Goal: Task Accomplishment & Management: Use online tool/utility

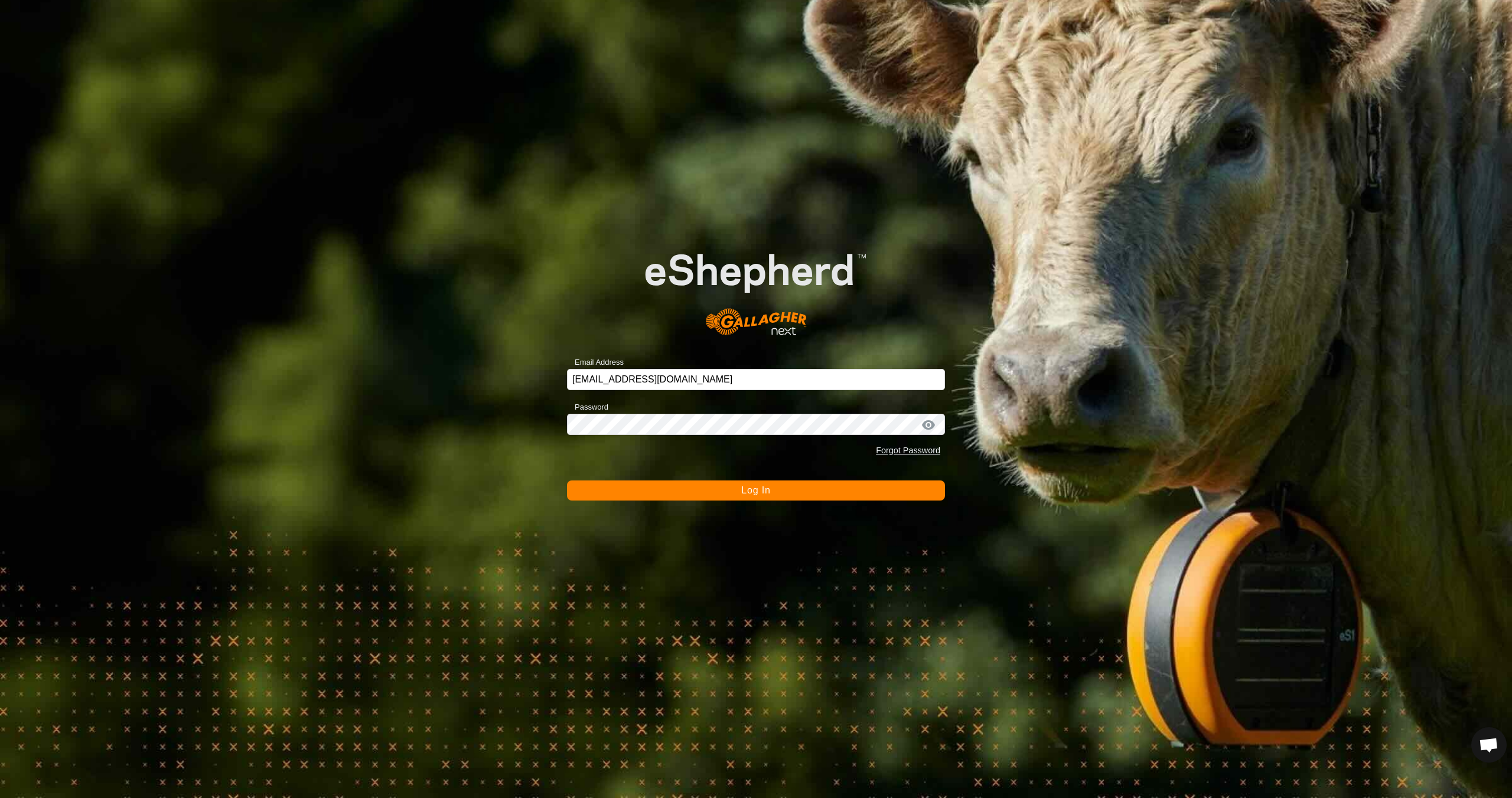
click at [767, 492] on span "Log In" at bounding box center [756, 491] width 29 height 10
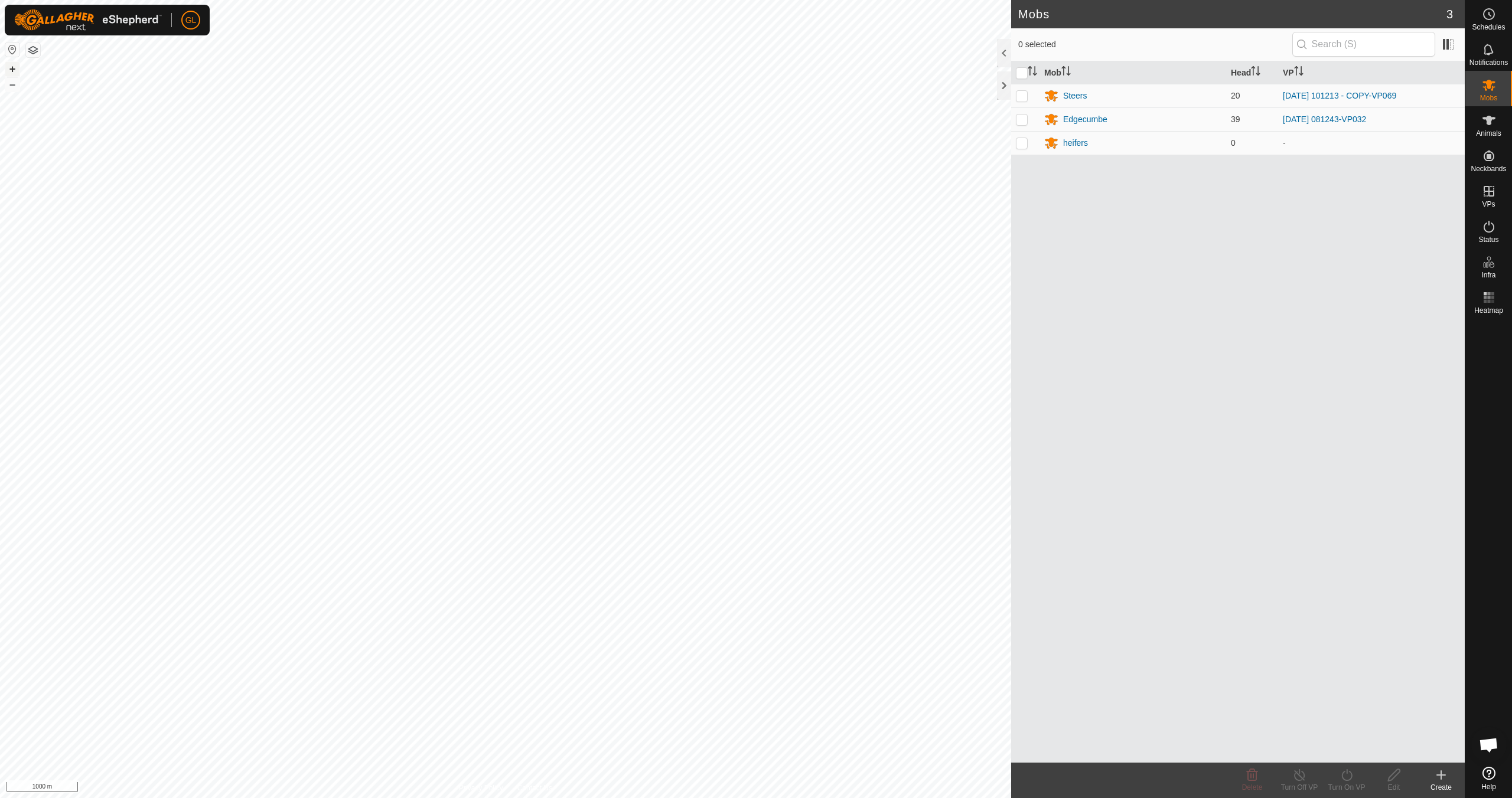
click at [13, 68] on button "+" at bounding box center [12, 69] width 14 height 14
click at [11, 71] on button "+" at bounding box center [12, 69] width 14 height 14
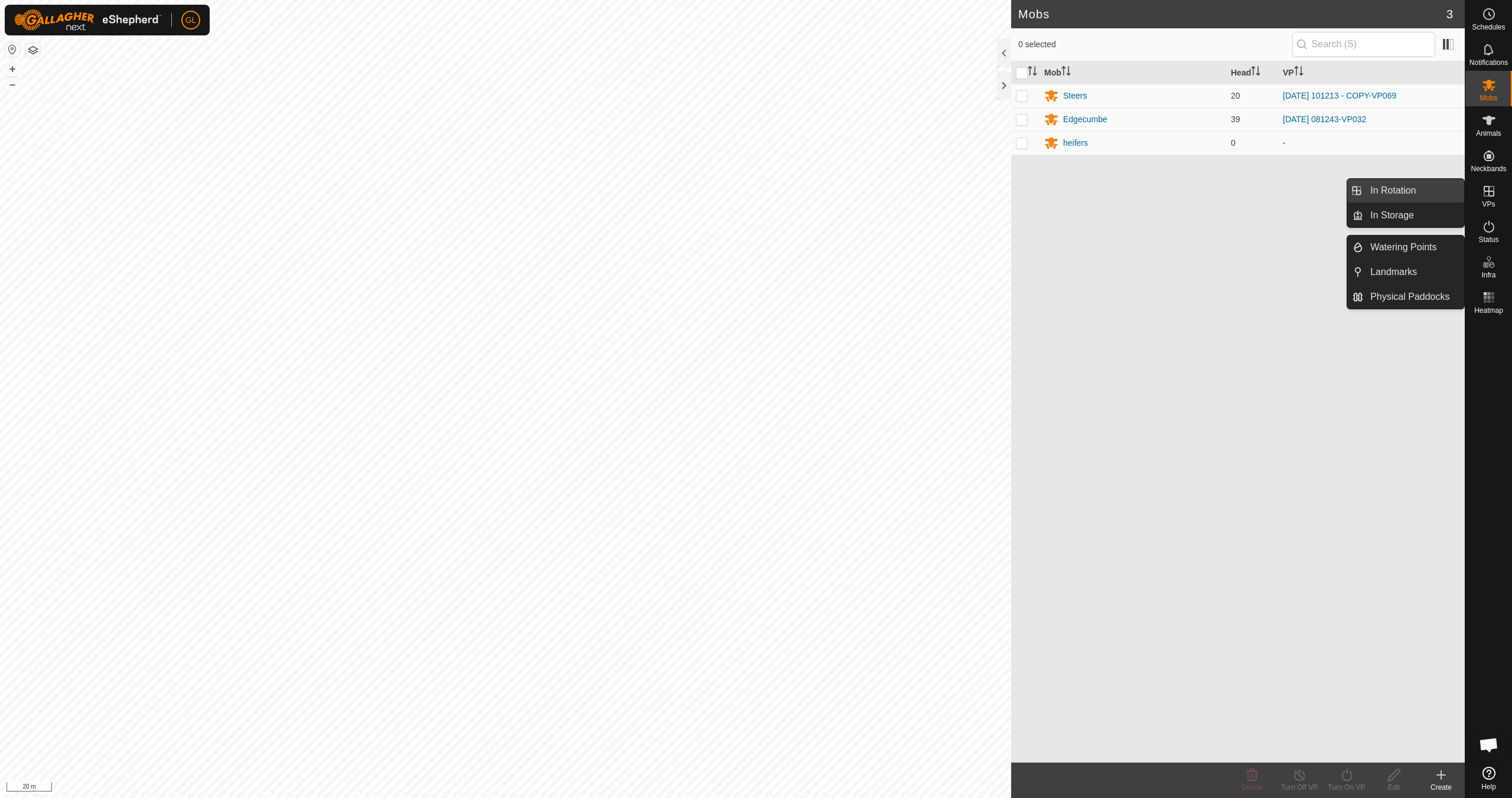
click at [1413, 188] on link "In Rotation" at bounding box center [1414, 191] width 101 height 24
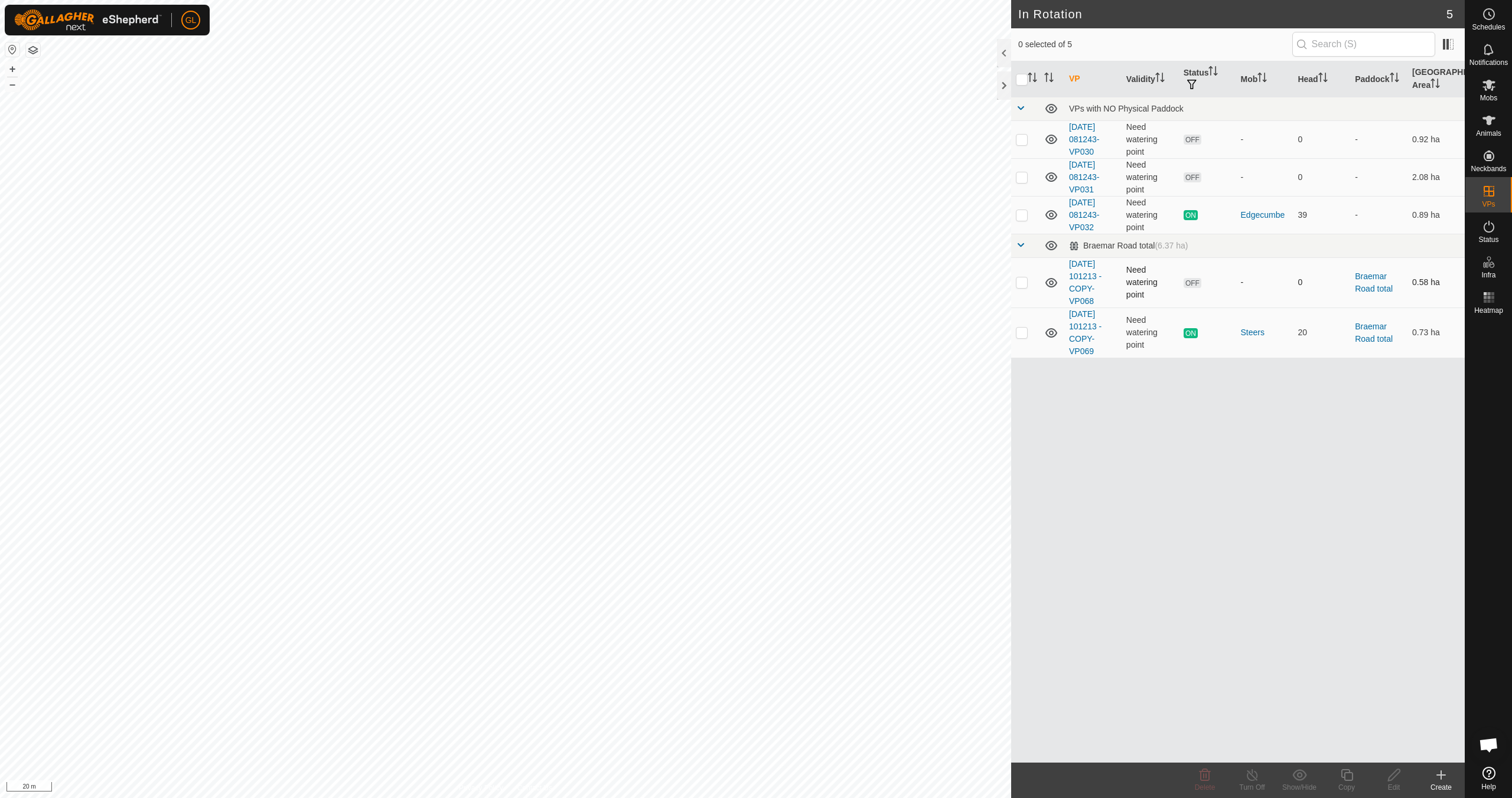
click at [1023, 286] on p-checkbox at bounding box center [1022, 281] width 12 height 9
click at [1210, 778] on icon at bounding box center [1204, 774] width 14 height 14
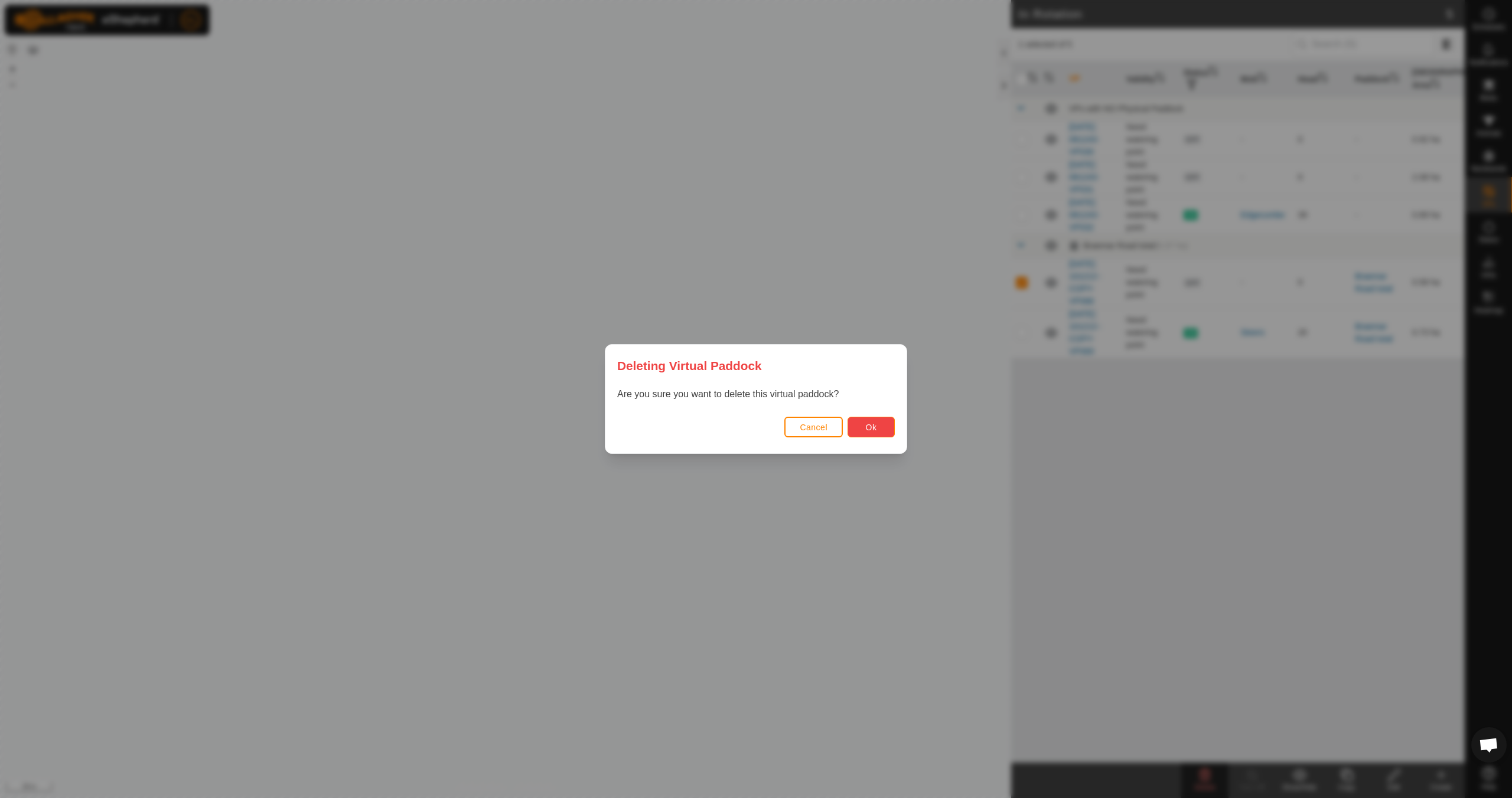
click at [861, 426] on button "Ok" at bounding box center [872, 427] width 47 height 21
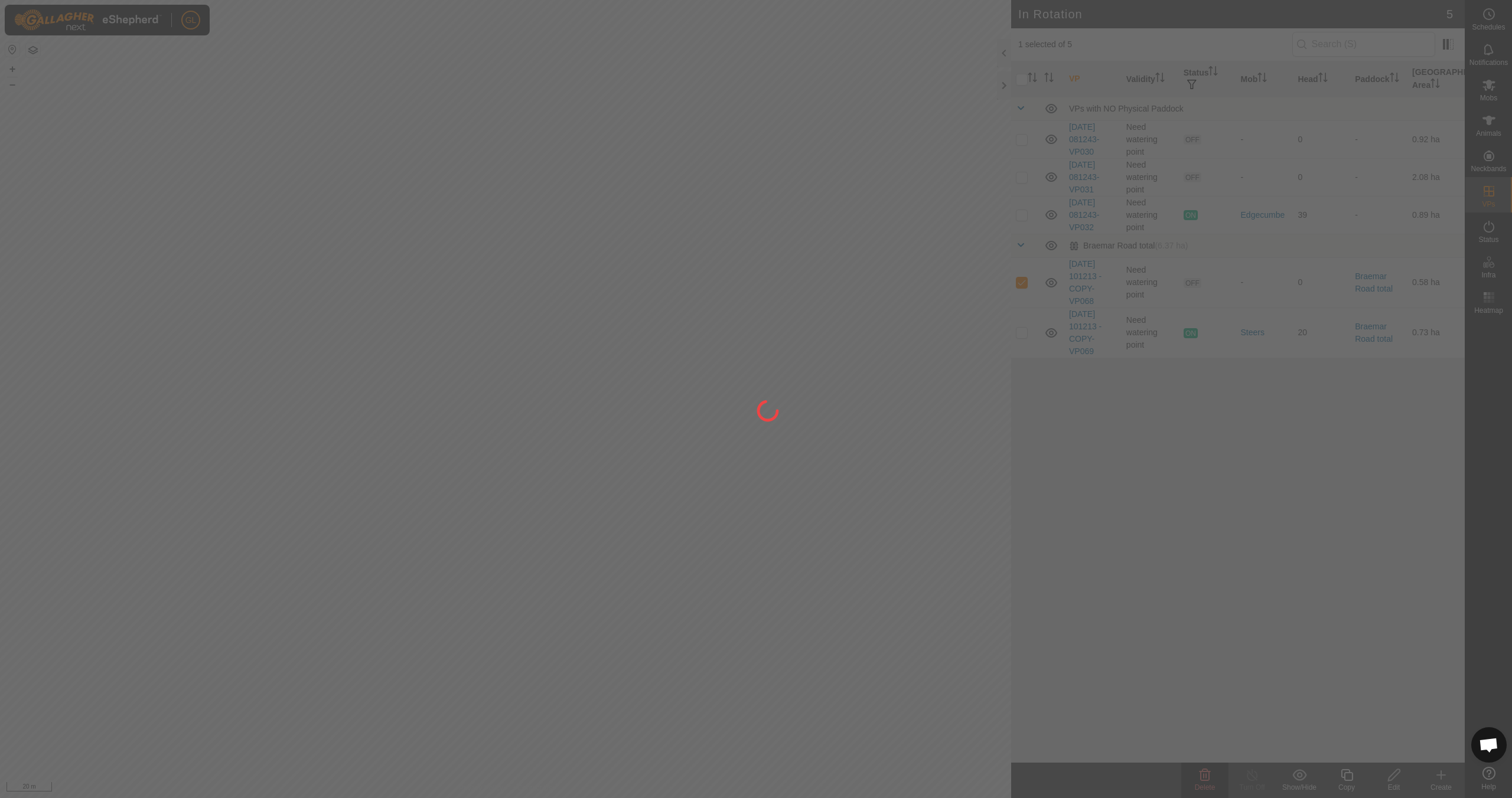
checkbox input "false"
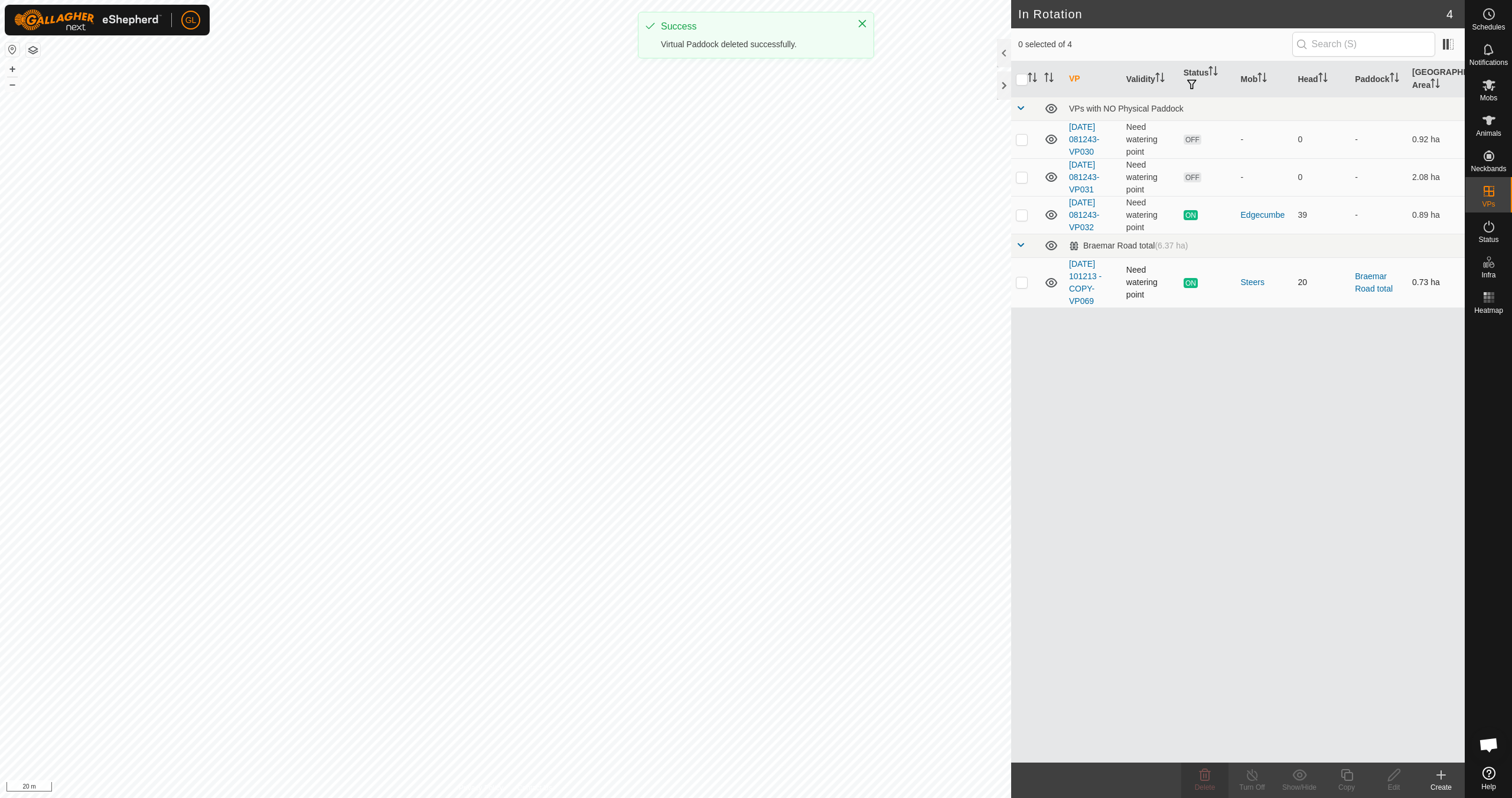
click at [1019, 281] on p-checkbox at bounding box center [1022, 281] width 12 height 9
checkbox input "true"
click at [1351, 776] on icon at bounding box center [1347, 774] width 15 height 14
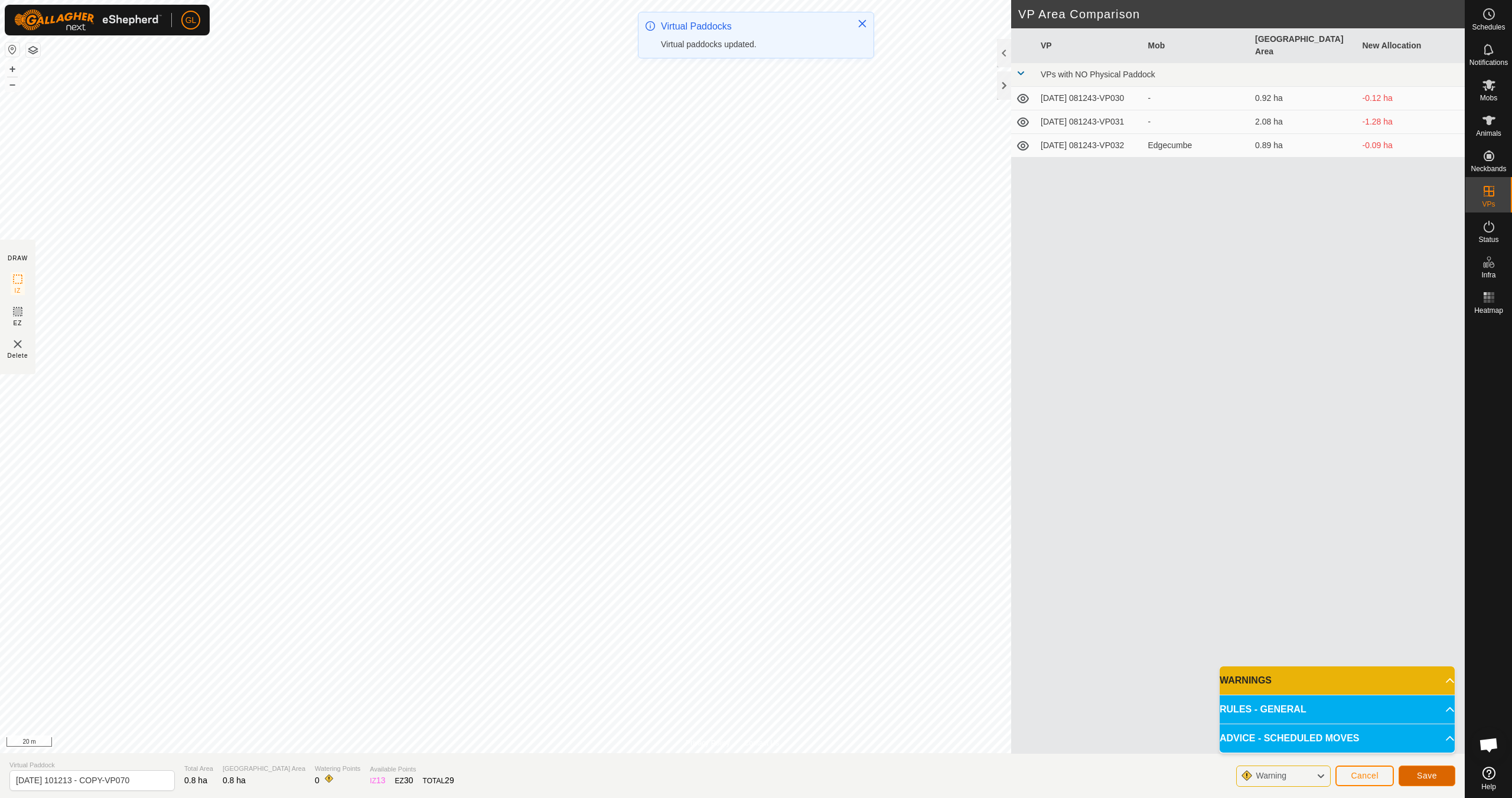
click at [1435, 778] on span "Save" at bounding box center [1427, 775] width 20 height 9
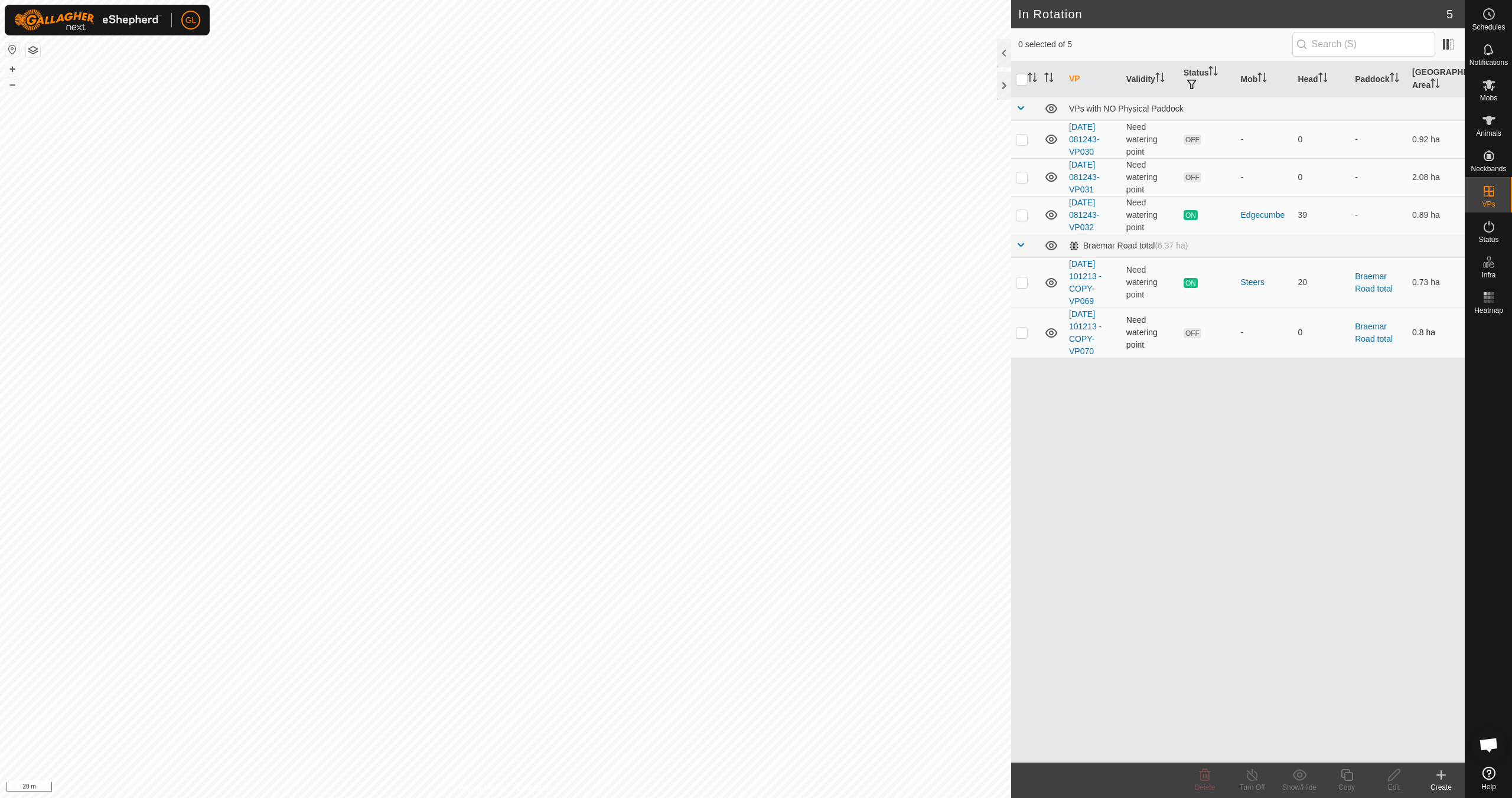
click at [1022, 333] on p-checkbox at bounding box center [1022, 332] width 12 height 9
checkbox input "true"
click at [1392, 778] on icon at bounding box center [1394, 774] width 15 height 14
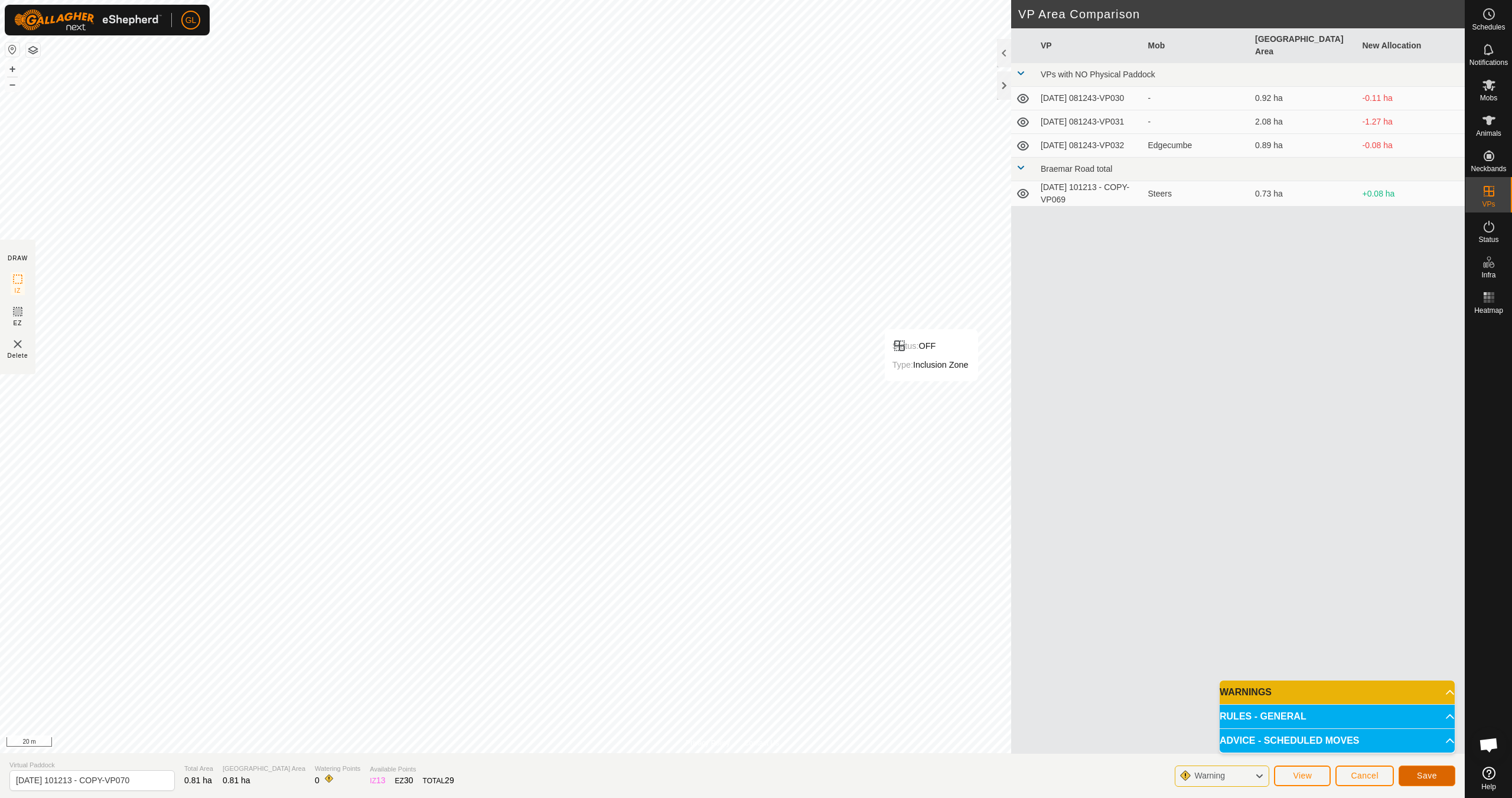
click at [1427, 776] on span "Save" at bounding box center [1427, 775] width 20 height 9
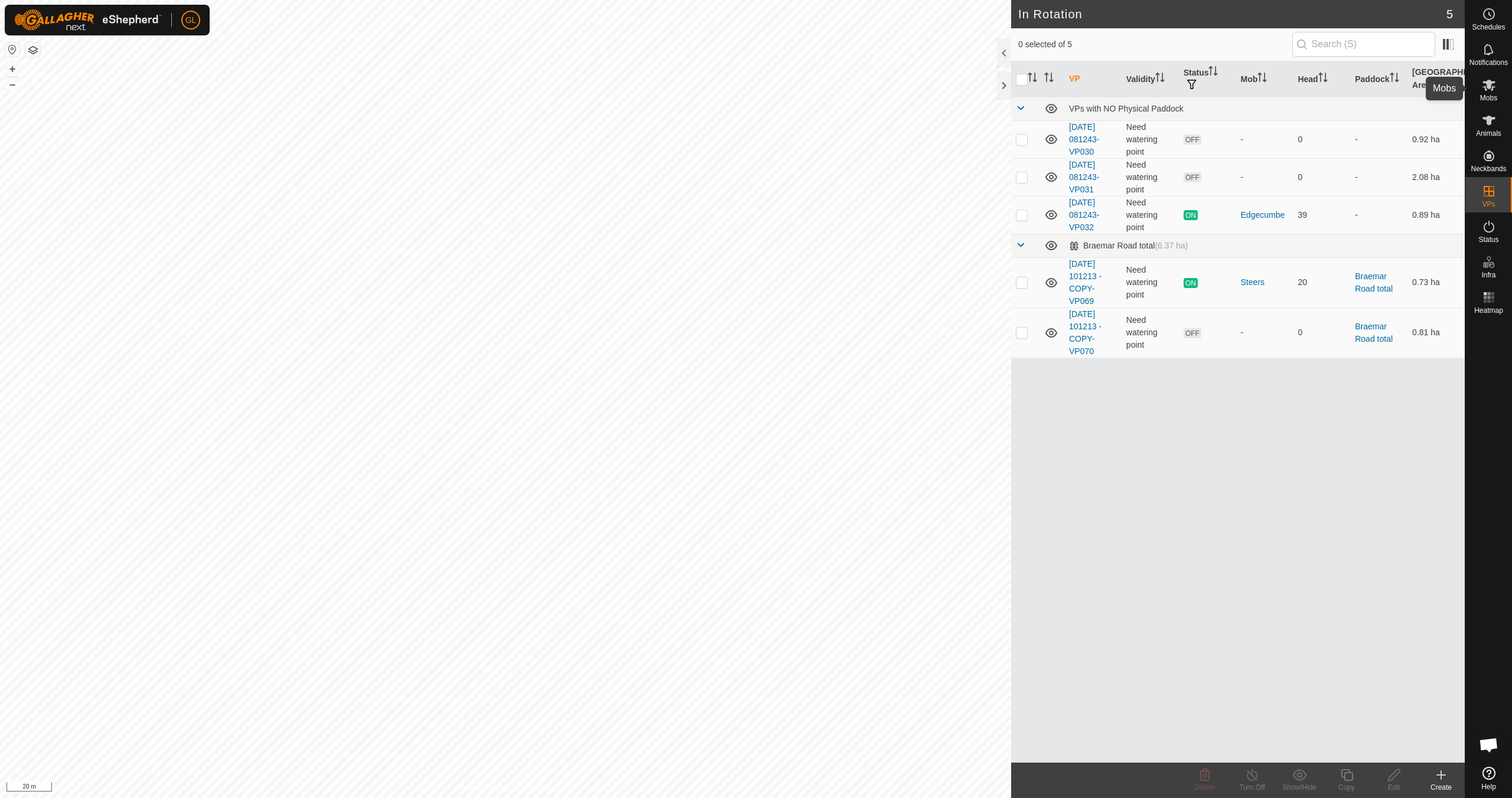
click at [1490, 88] on icon at bounding box center [1489, 85] width 14 height 14
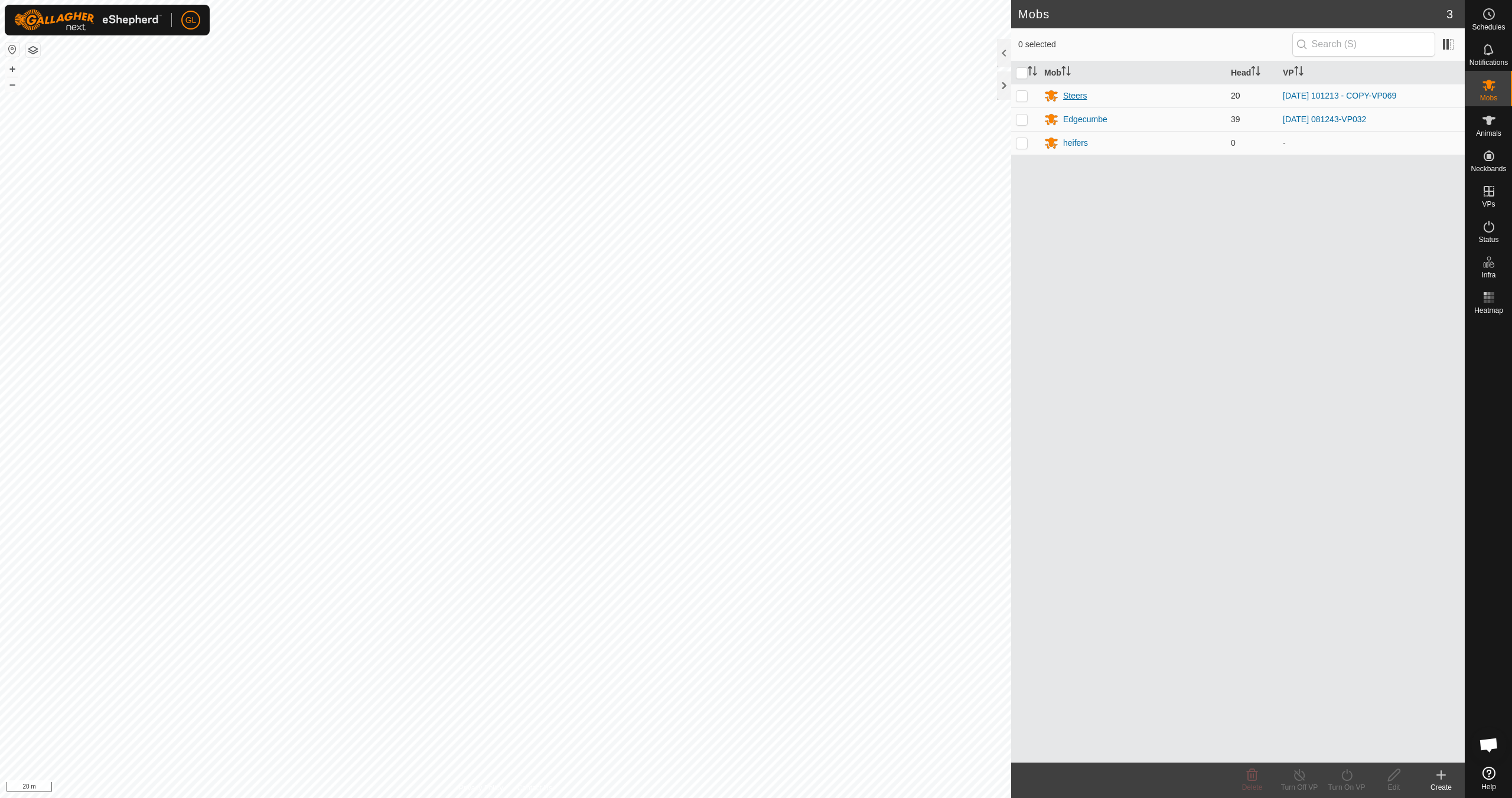
click at [1077, 95] on div "Steers" at bounding box center [1075, 96] width 24 height 13
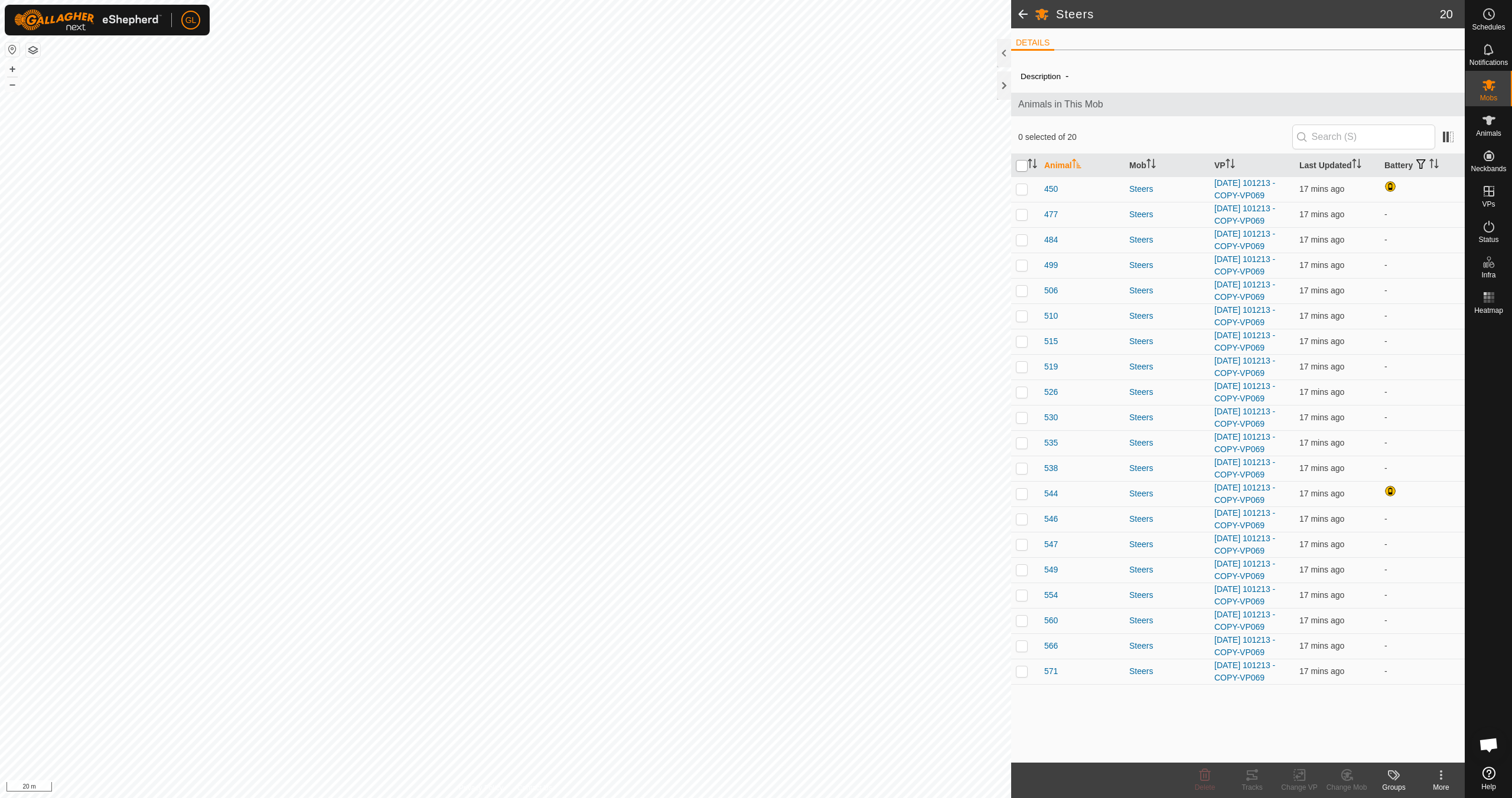
click at [1021, 162] on input "checkbox" at bounding box center [1022, 165] width 12 height 12
checkbox input "true"
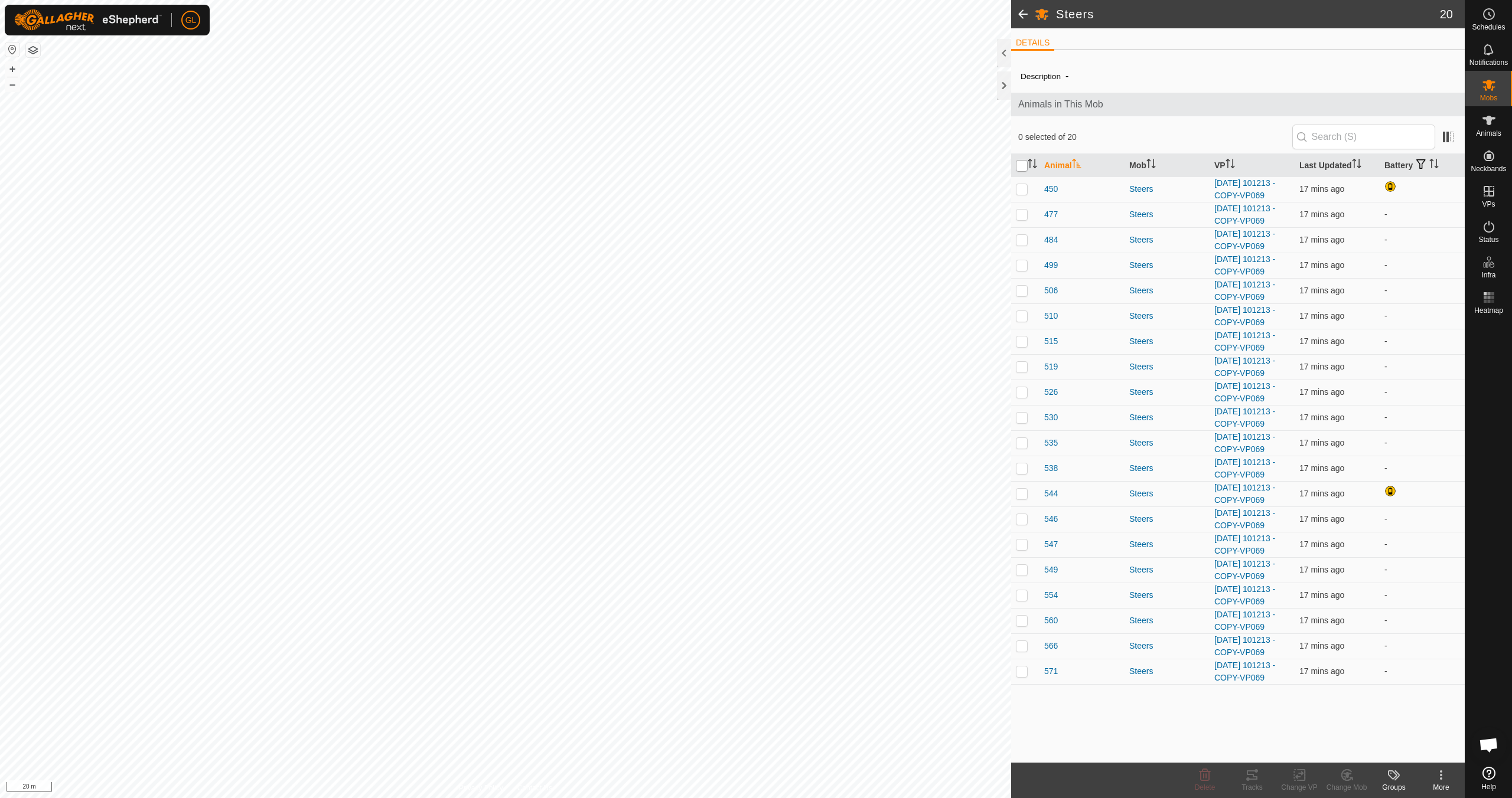
checkbox input "true"
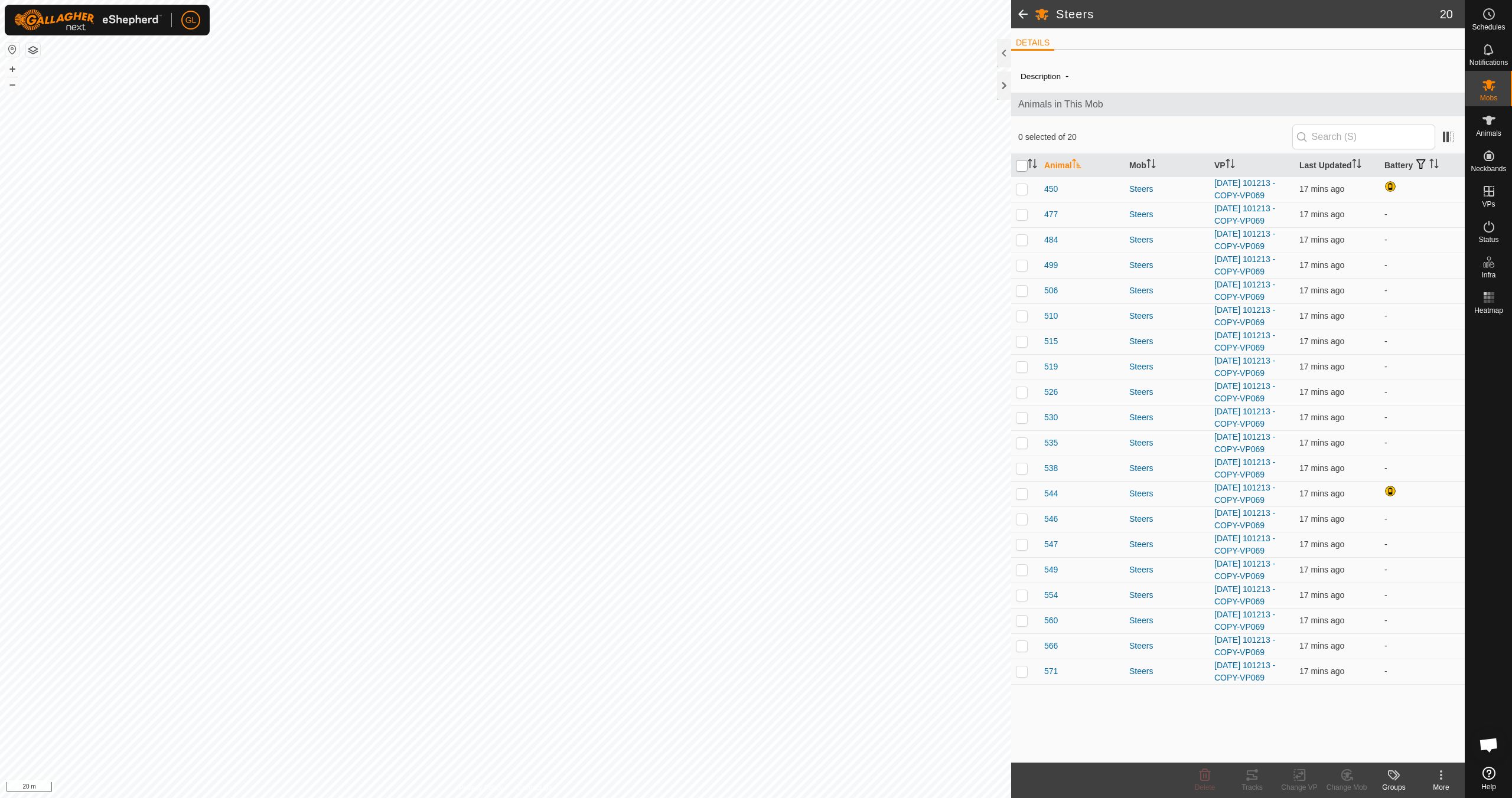
checkbox input "true"
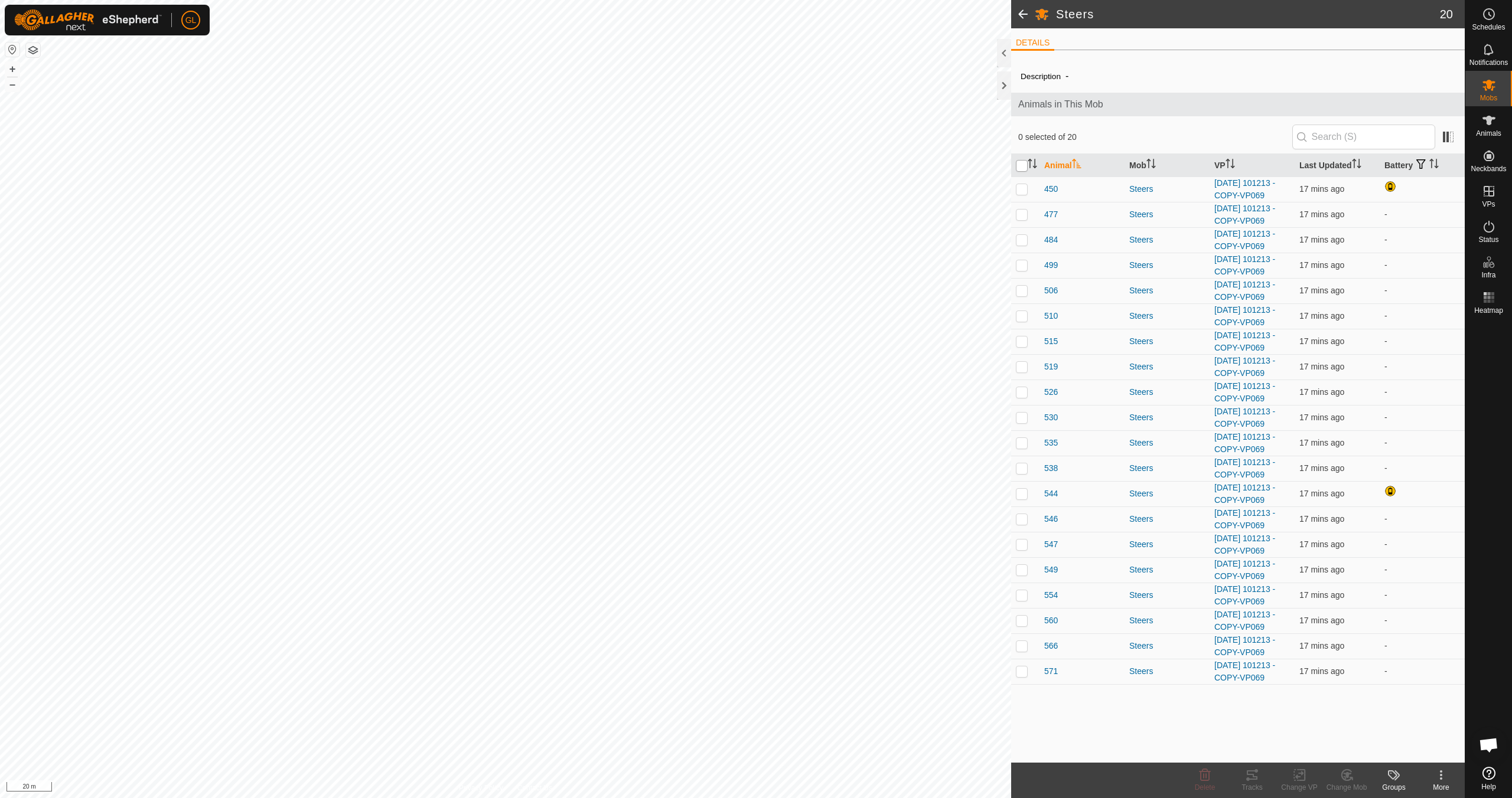
checkbox input "true"
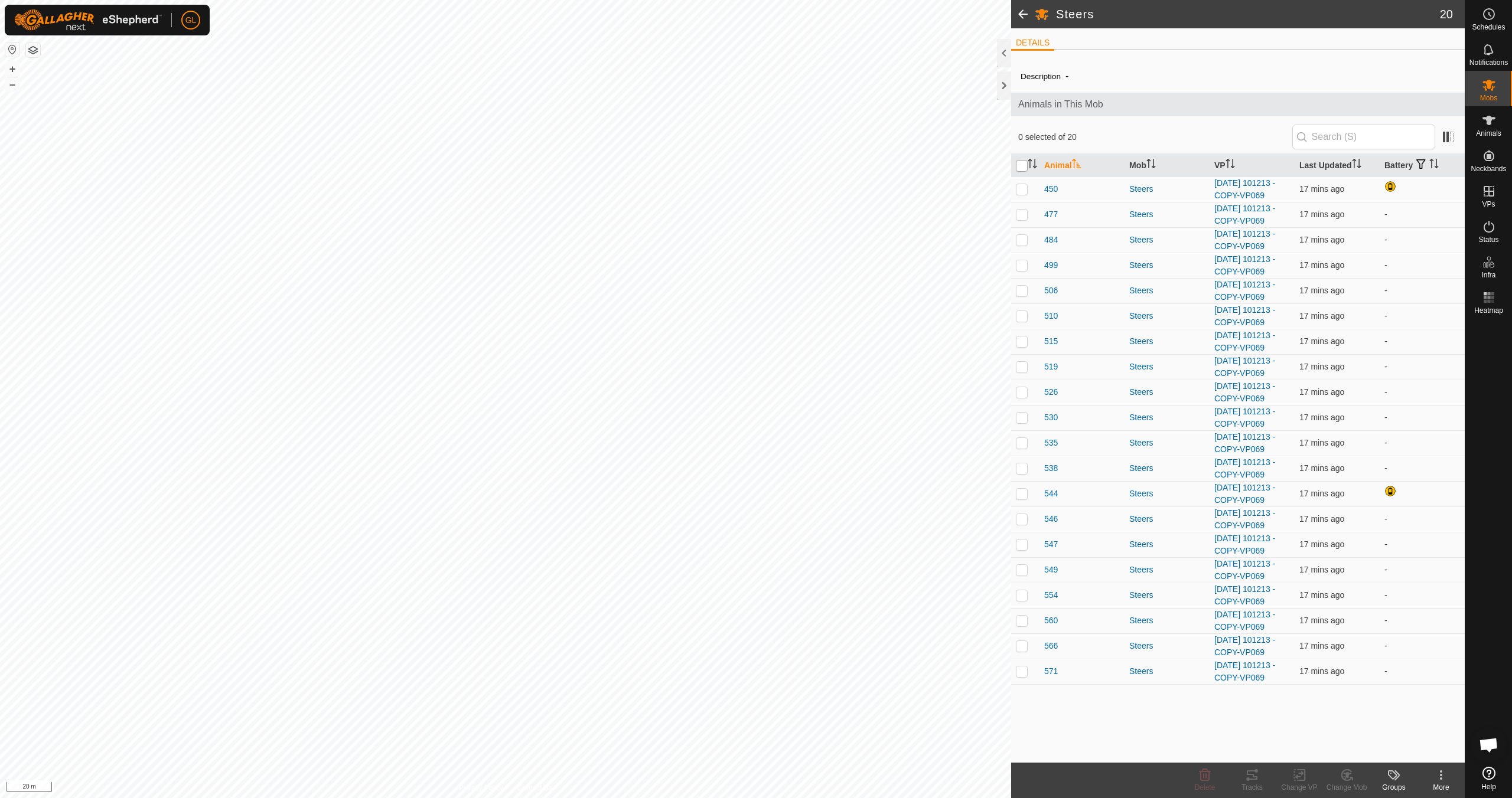
checkbox input "true"
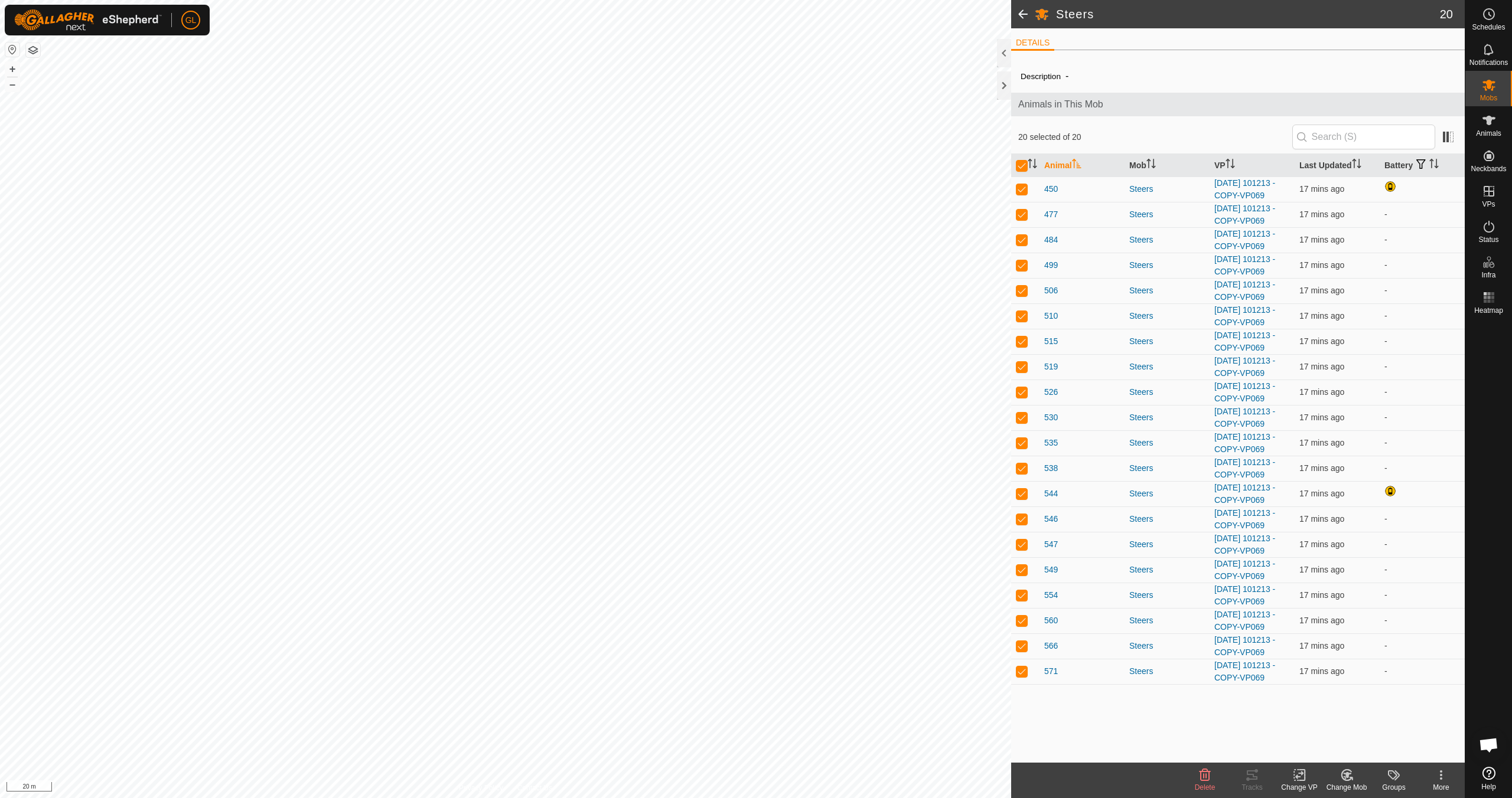
click at [1304, 784] on div "Change VP" at bounding box center [1299, 787] width 47 height 11
click at [1325, 726] on link "Choose VP..." at bounding box center [1335, 724] width 117 height 24
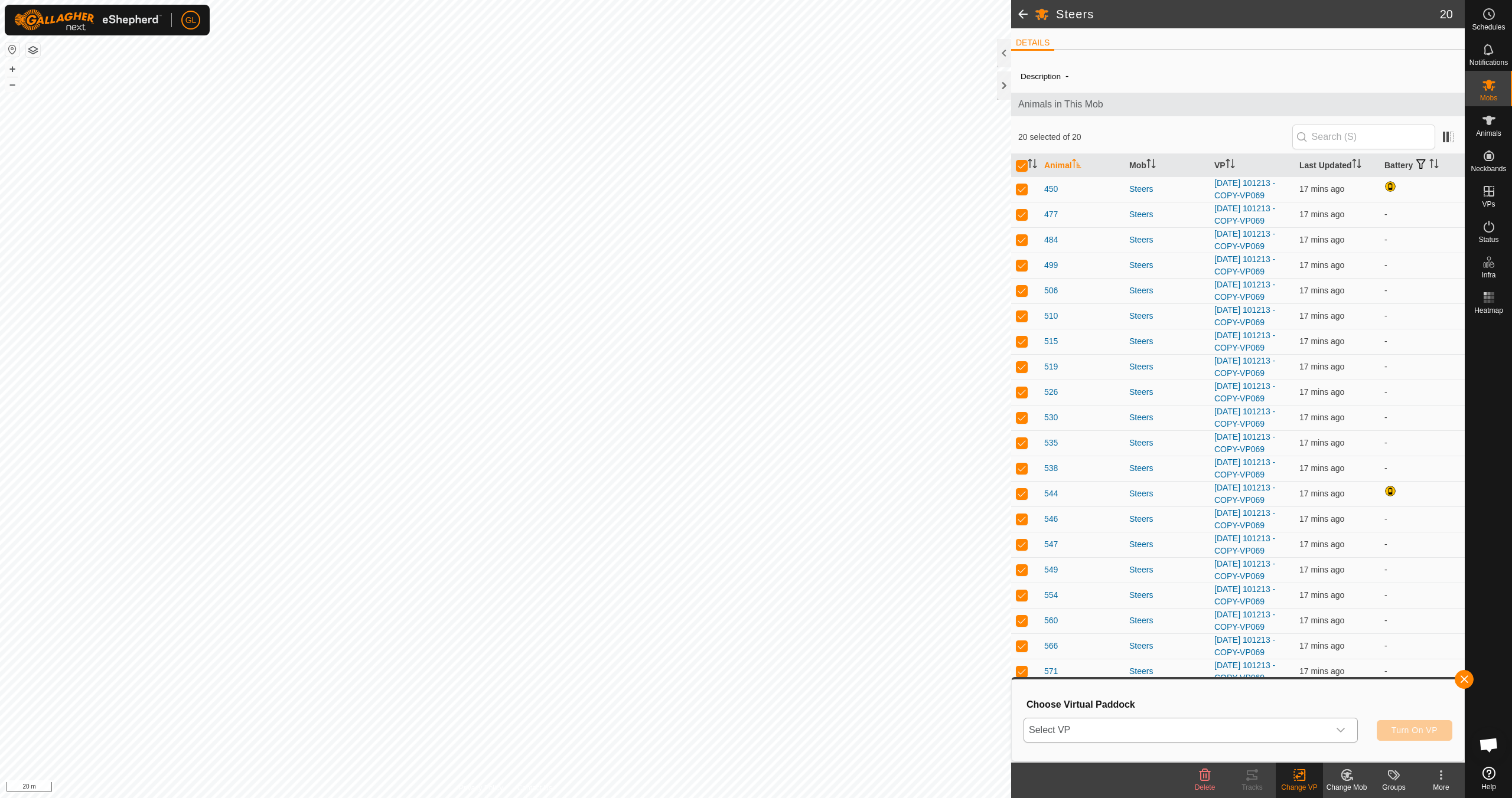
click at [1347, 730] on div "dropdown trigger" at bounding box center [1341, 730] width 24 height 24
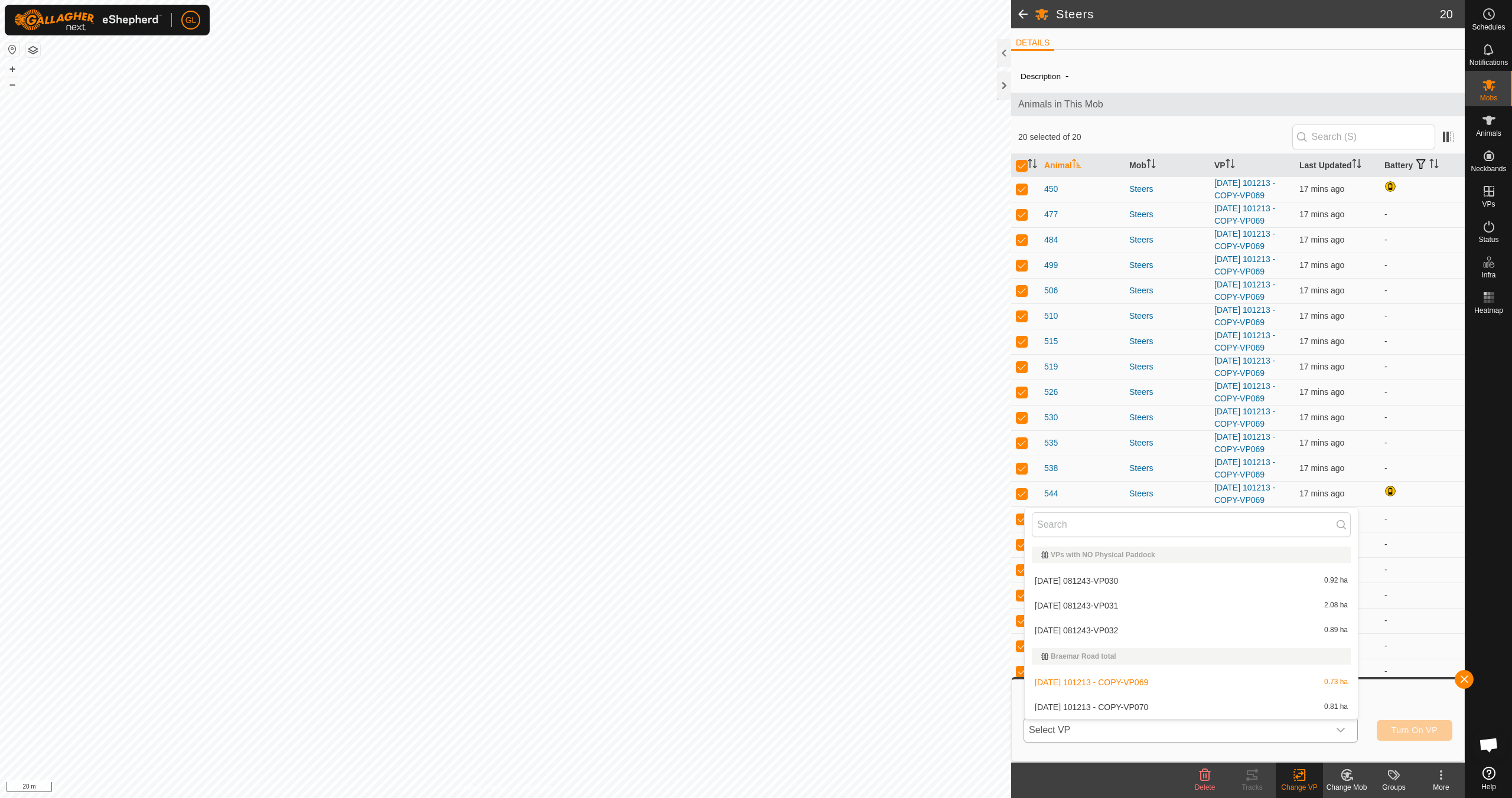
click at [1301, 707] on li "[DATE] 101213 - COPY-VP070 0.81 ha" at bounding box center [1192, 707] width 333 height 24
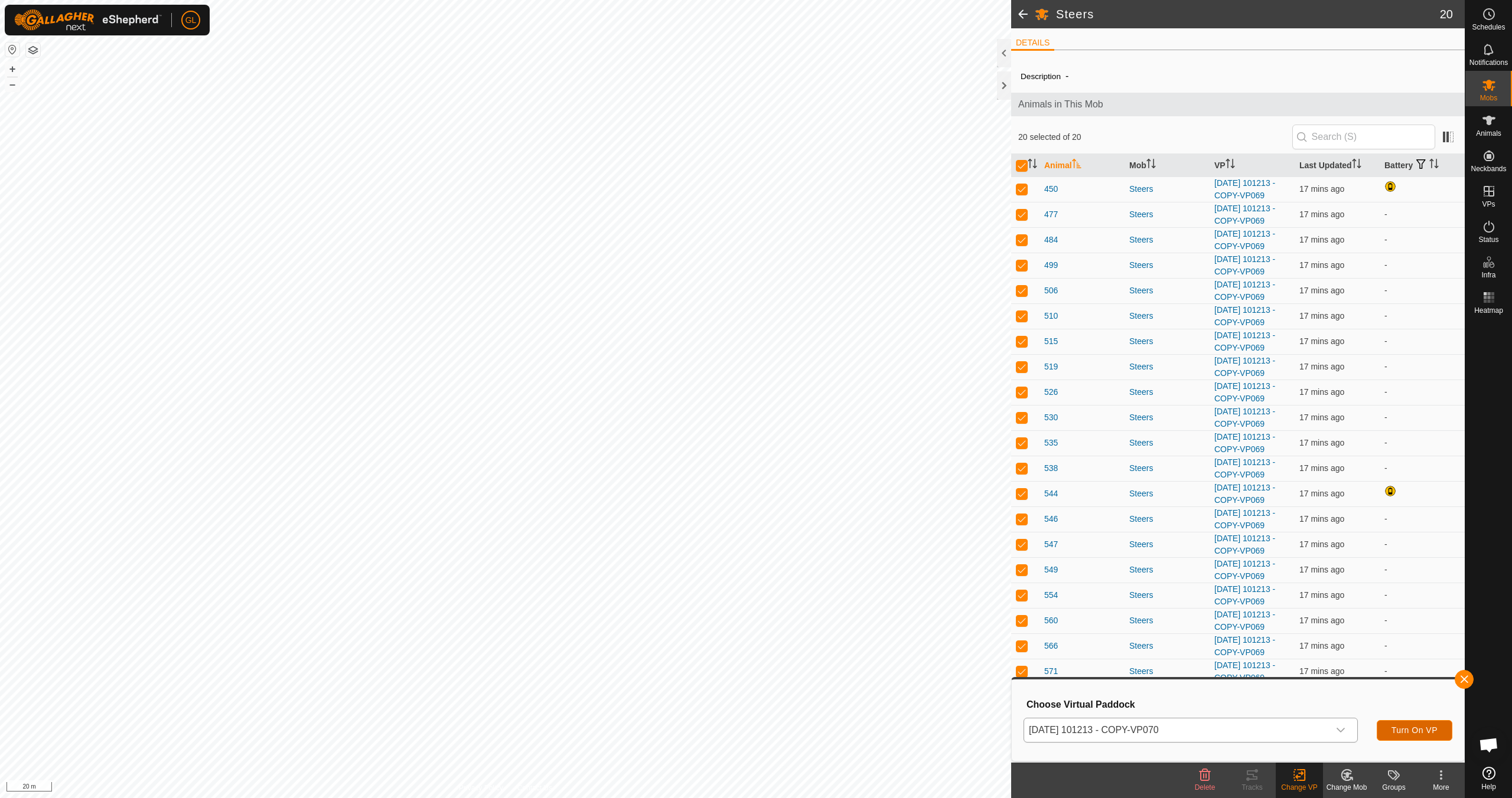
click at [1416, 727] on span "Turn On VP" at bounding box center [1415, 730] width 46 height 9
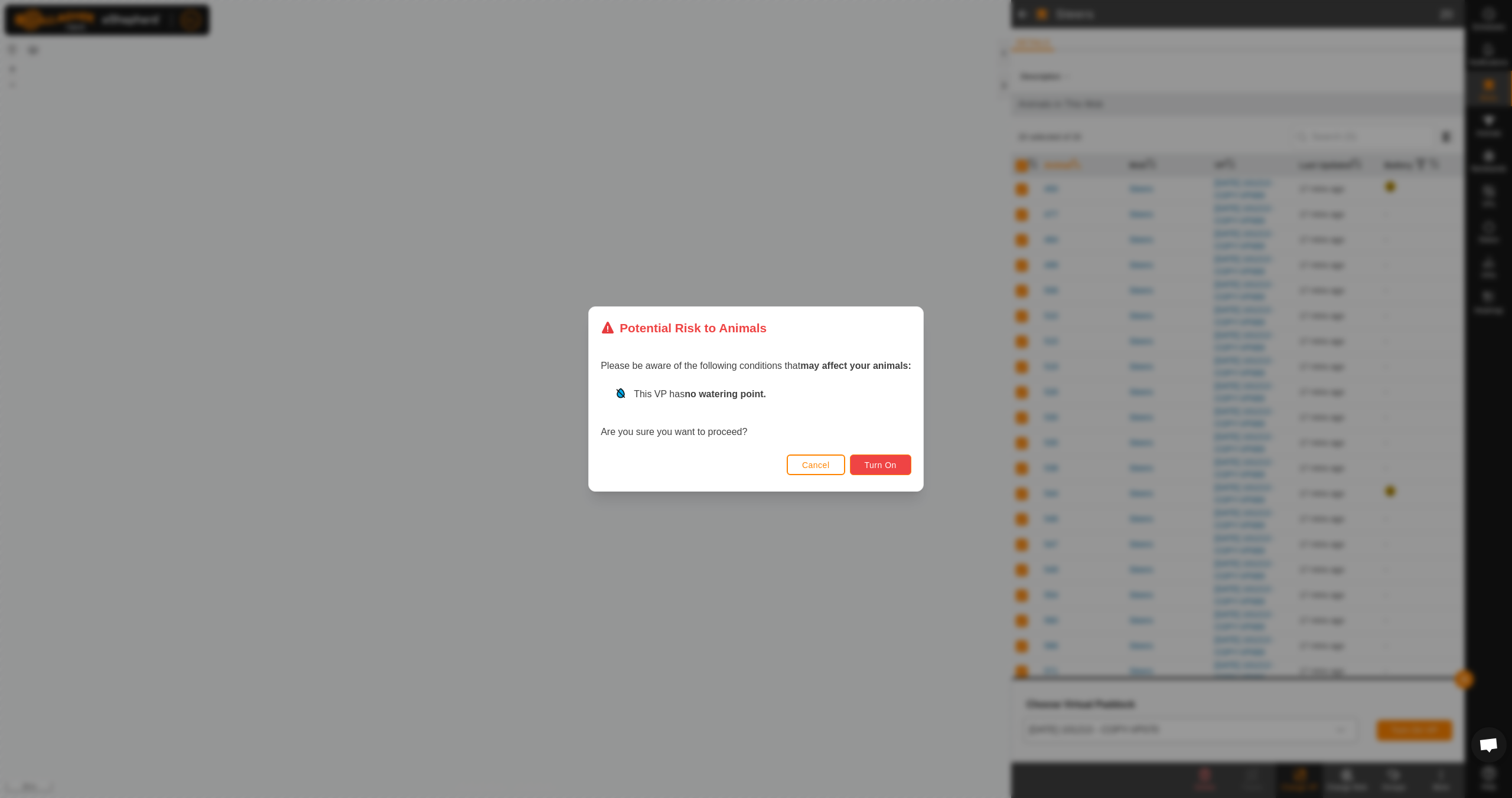
click at [886, 465] on span "Turn On" at bounding box center [881, 465] width 32 height 9
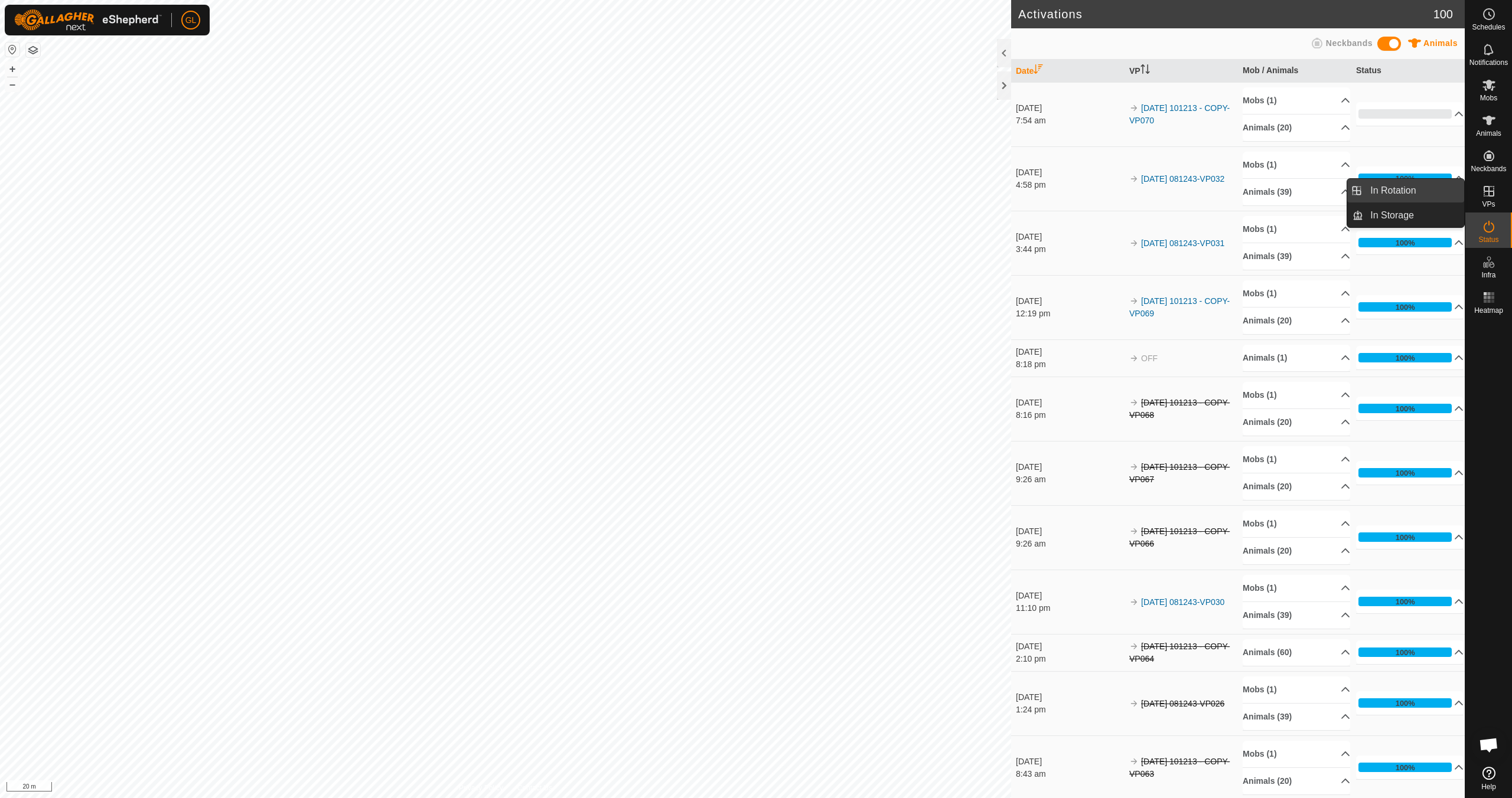
click at [1415, 195] on link "In Rotation" at bounding box center [1414, 191] width 101 height 24
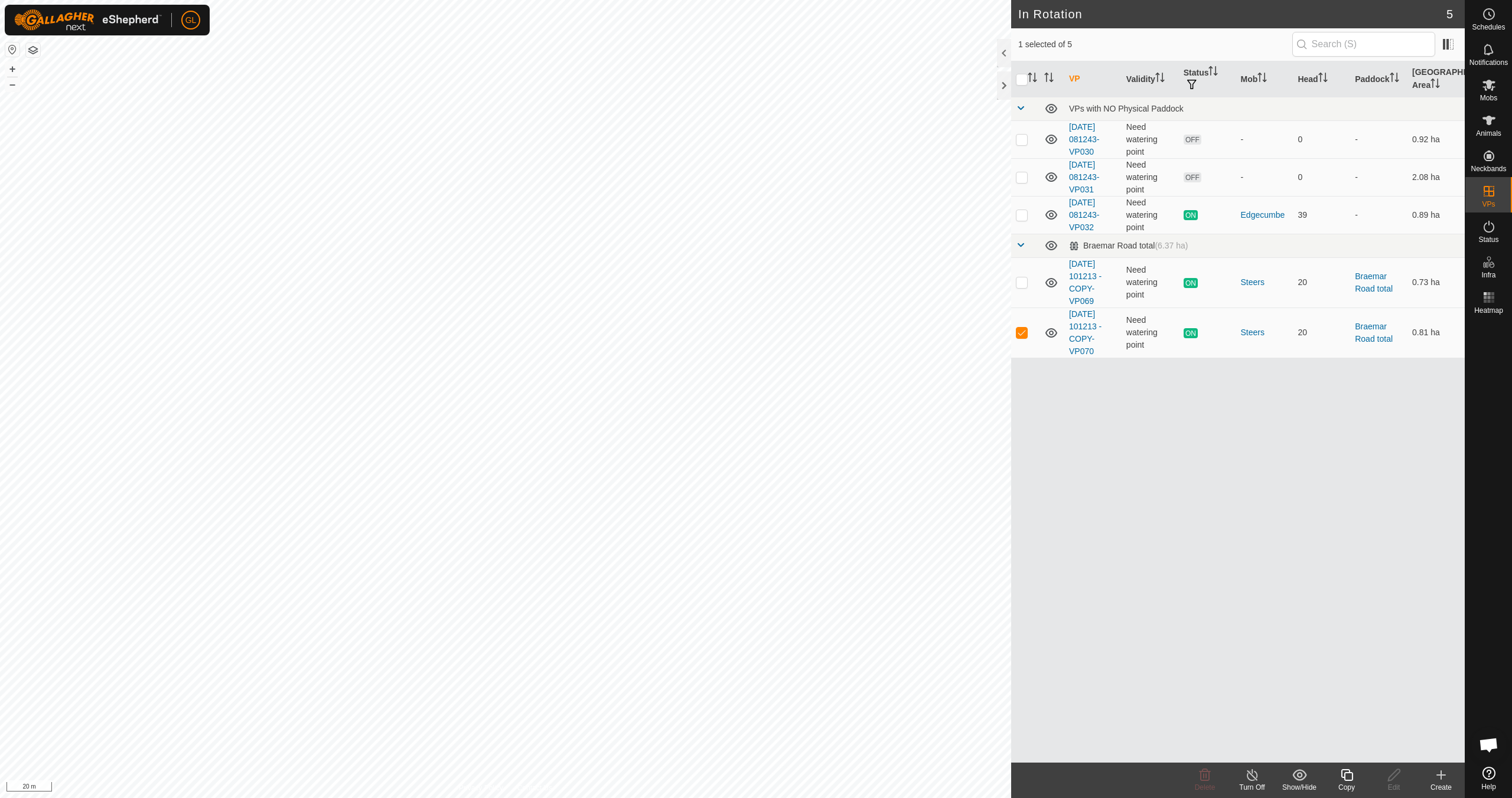
click at [1346, 777] on icon at bounding box center [1347, 774] width 15 height 14
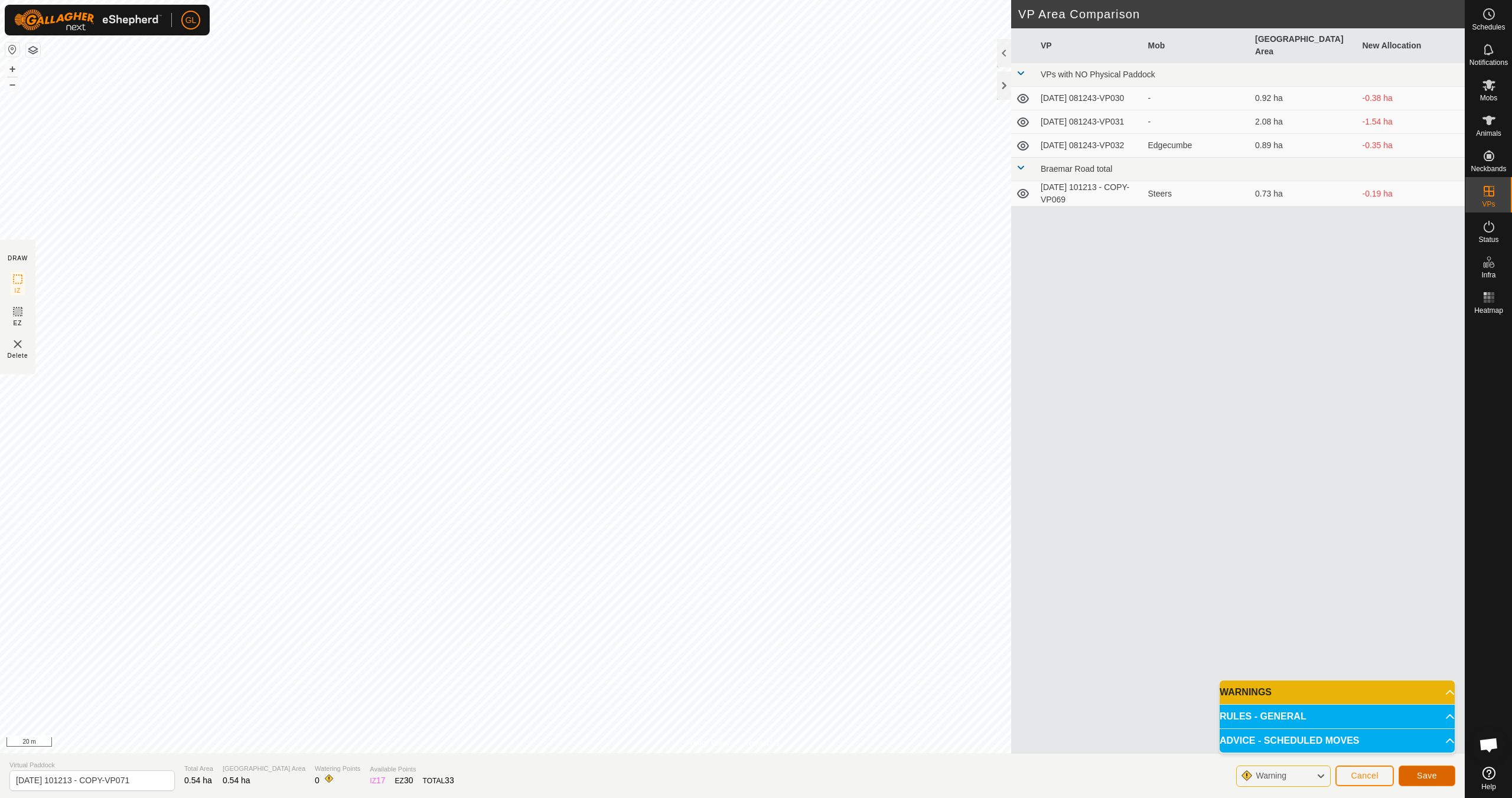
click at [1426, 778] on span "Save" at bounding box center [1427, 775] width 20 height 9
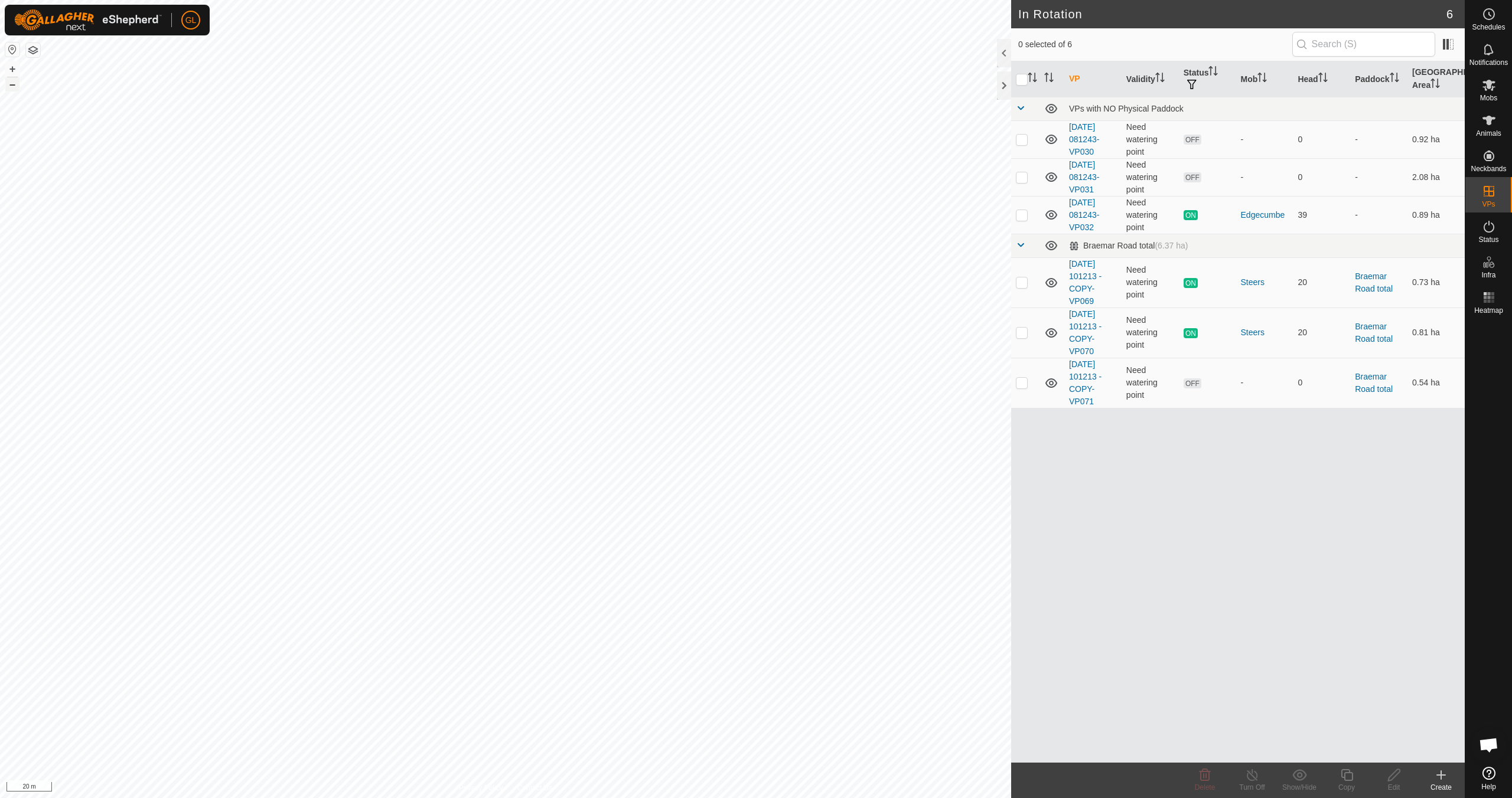
click at [9, 87] on button "–" at bounding box center [12, 84] width 14 height 14
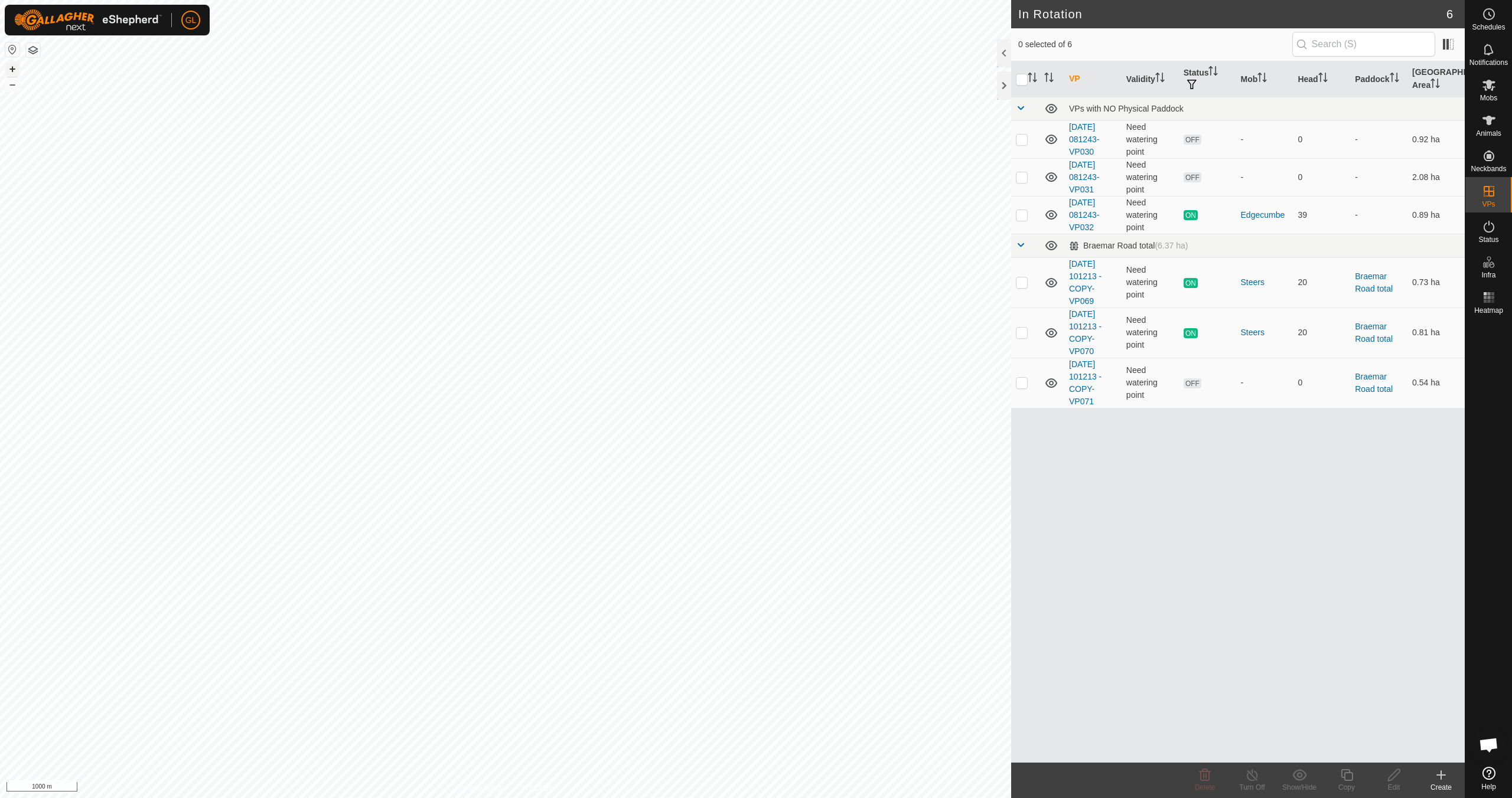
click at [13, 68] on button "+" at bounding box center [12, 69] width 14 height 14
click at [14, 68] on button "+" at bounding box center [12, 69] width 14 height 14
click at [1023, 138] on p-checkbox at bounding box center [1022, 139] width 12 height 9
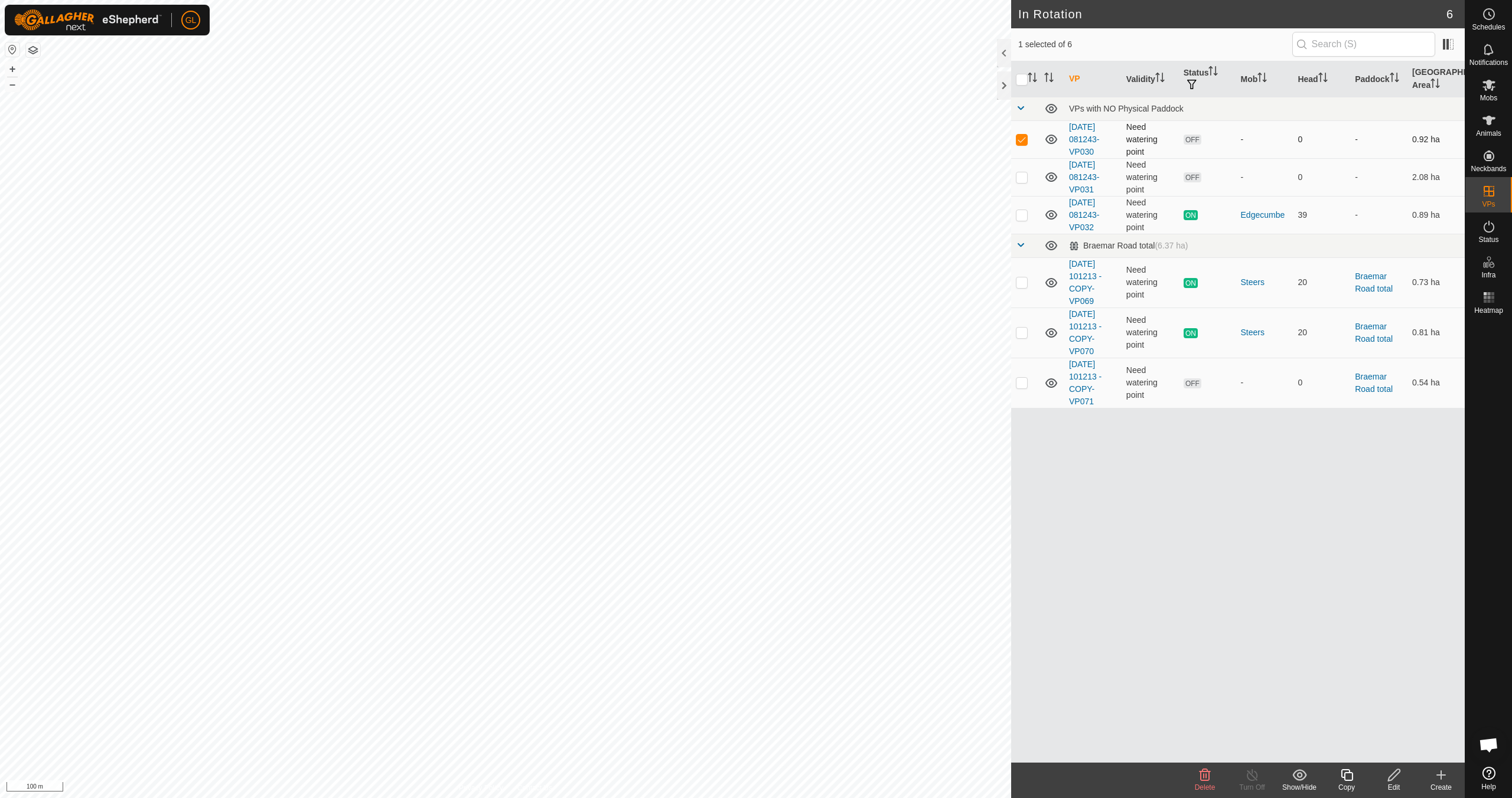
checkbox input "false"
click at [1021, 176] on p-checkbox at bounding box center [1022, 176] width 12 height 9
click at [1202, 777] on icon at bounding box center [1204, 774] width 14 height 14
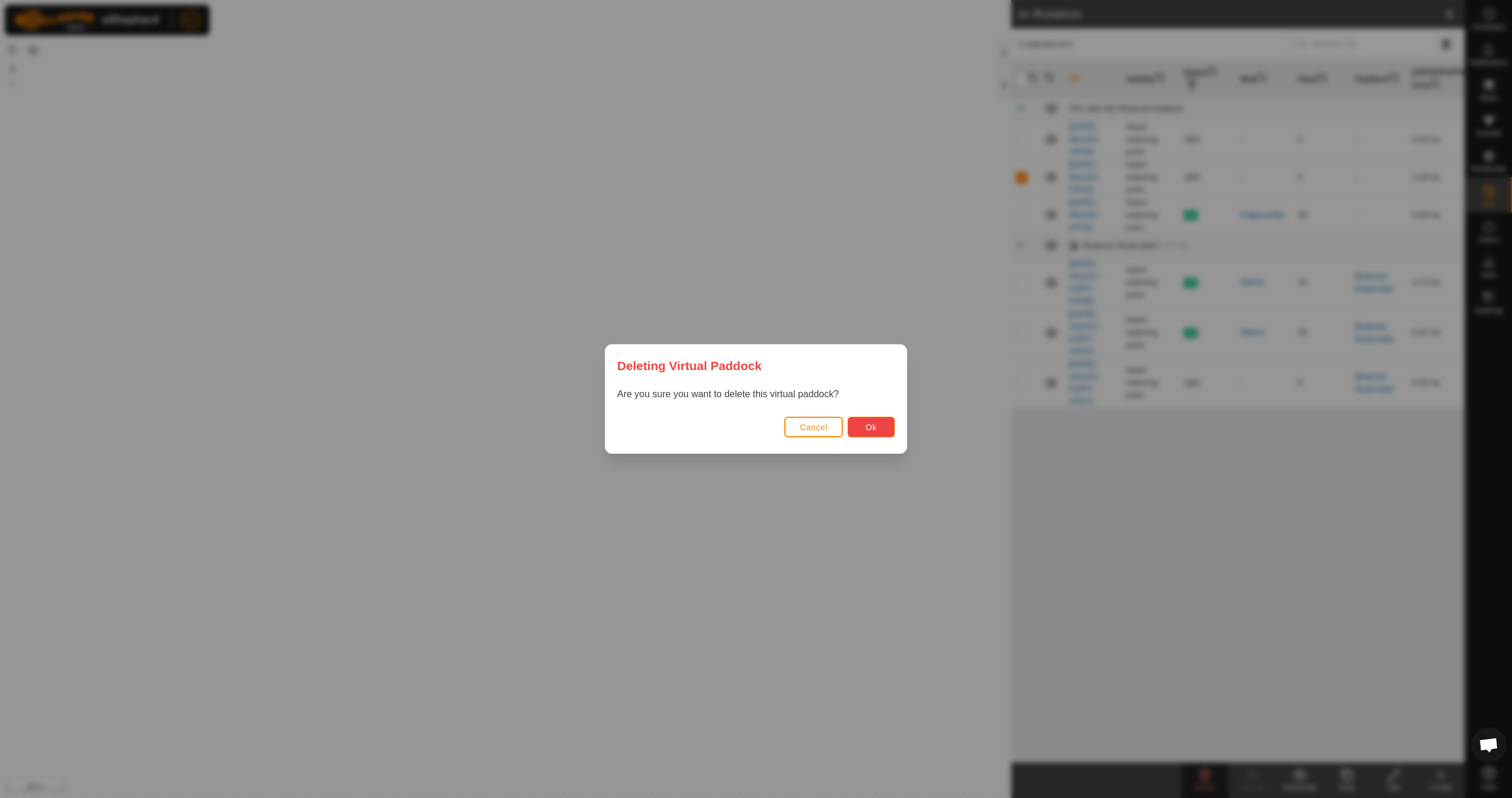
click at [877, 426] on button "Ok" at bounding box center [872, 427] width 47 height 21
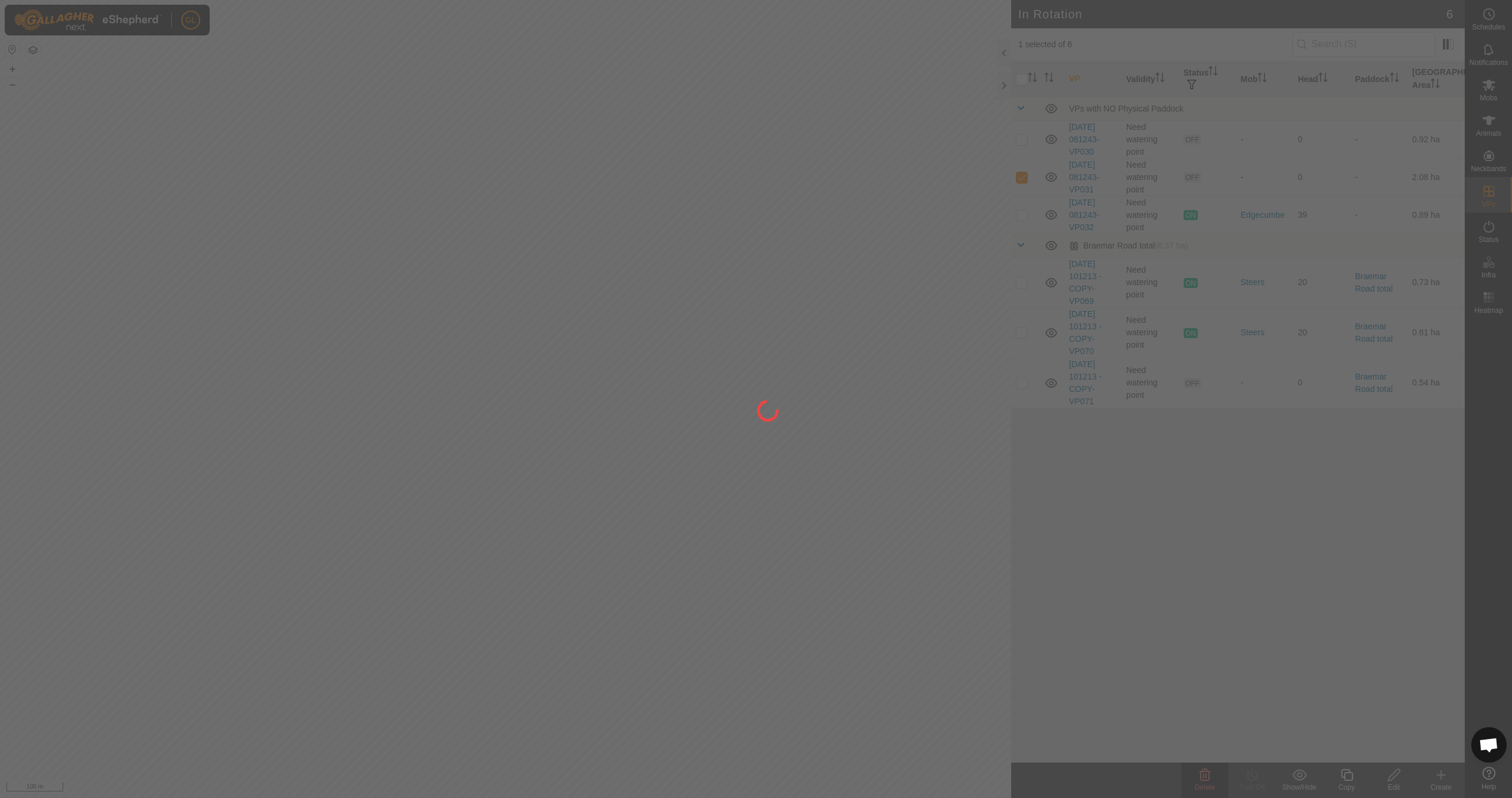
checkbox input "false"
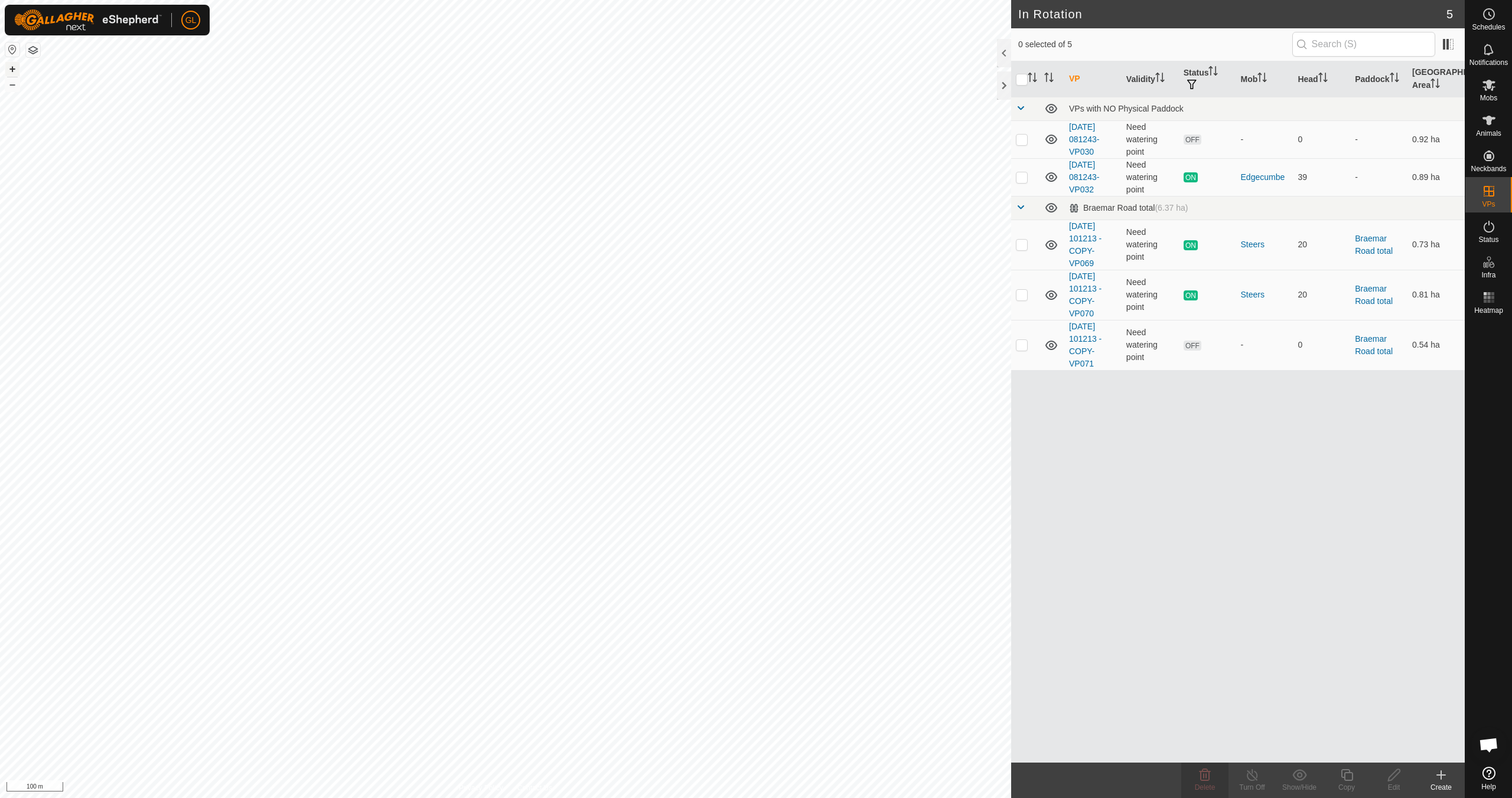
click at [9, 68] on button "+" at bounding box center [12, 69] width 14 height 14
click at [1020, 178] on p-checkbox at bounding box center [1022, 176] width 12 height 9
checkbox input "true"
click at [1348, 782] on div "Copy" at bounding box center [1347, 787] width 47 height 11
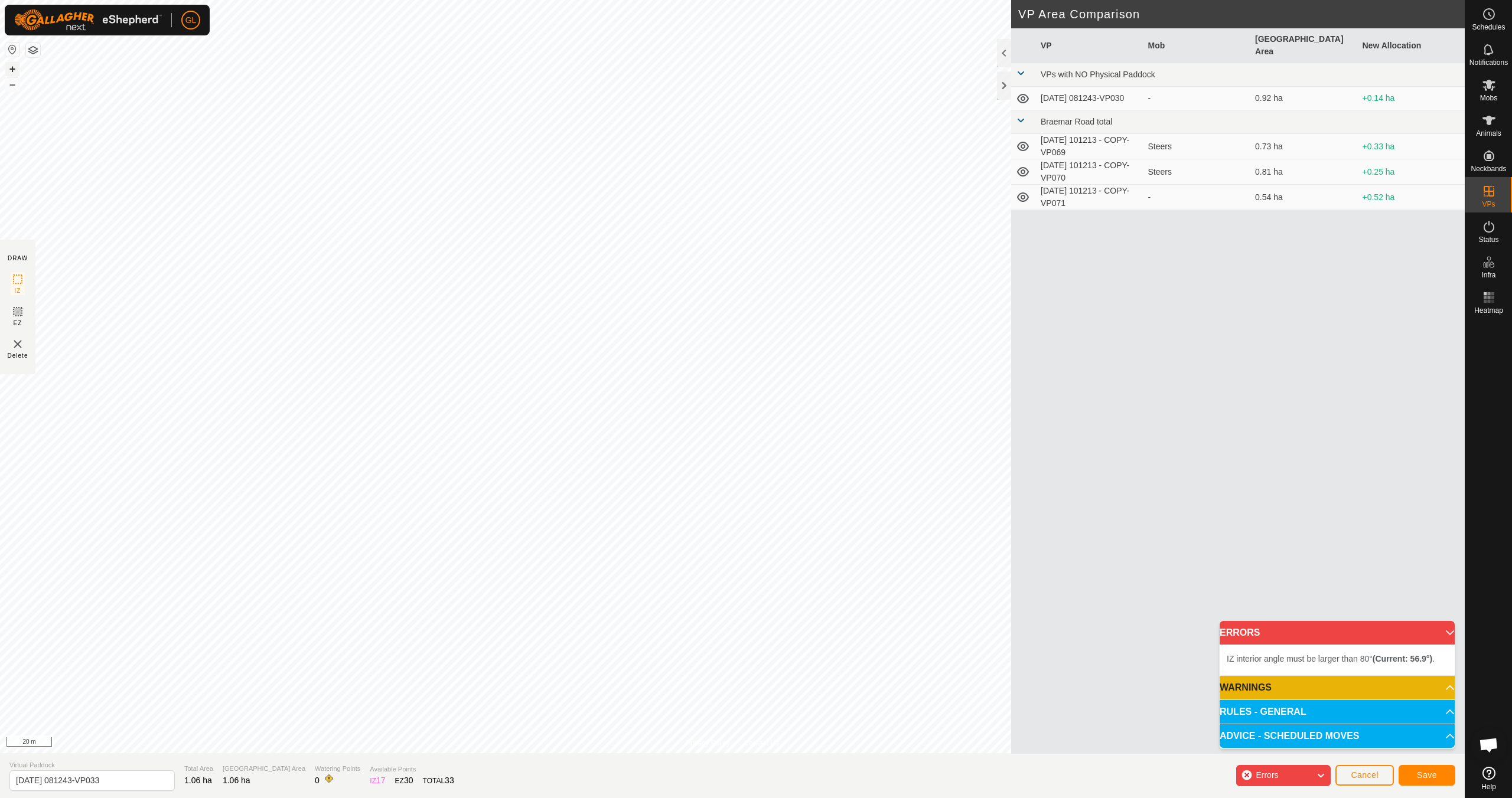
click at [11, 67] on button "+" at bounding box center [12, 69] width 14 height 14
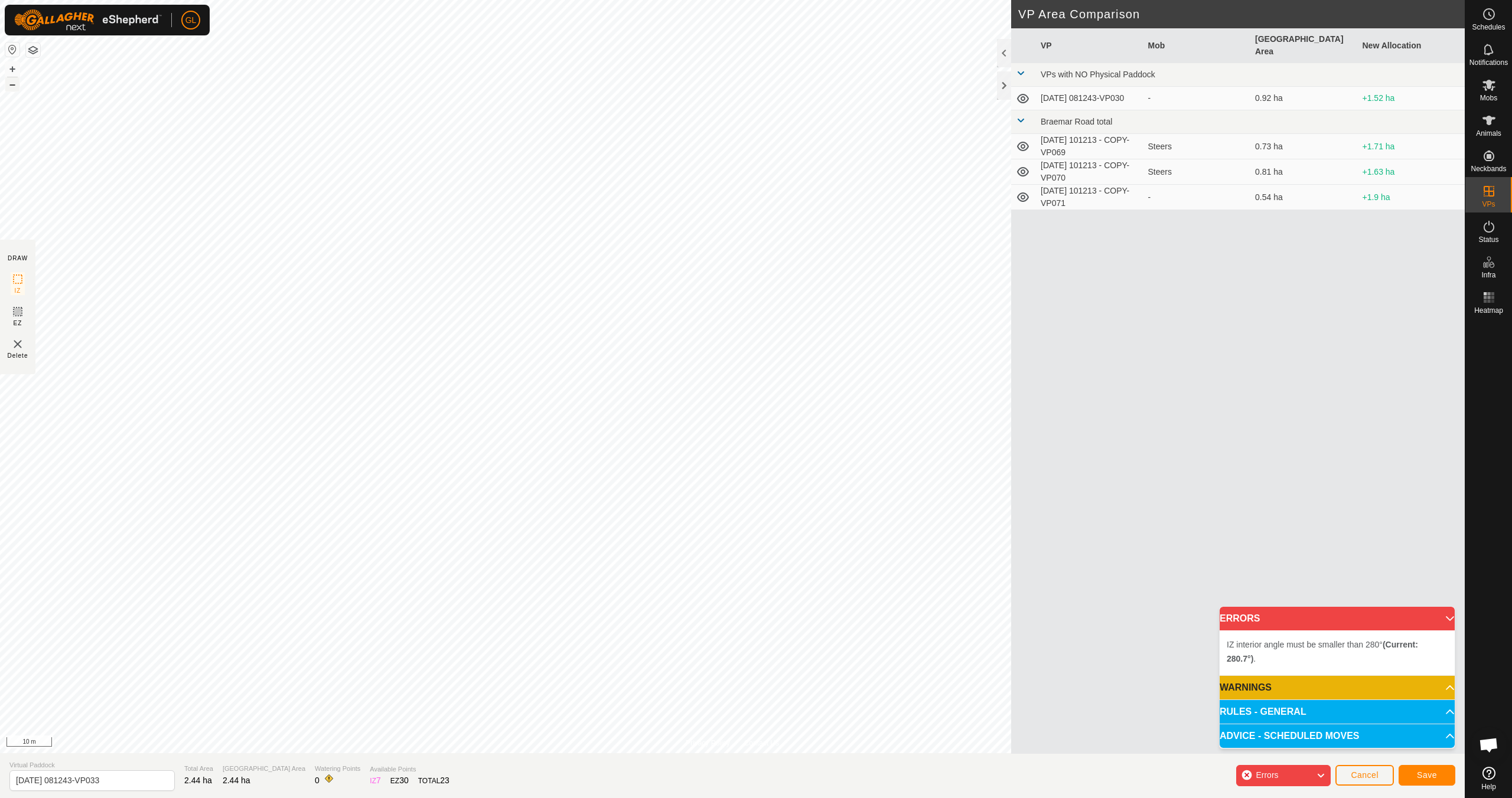
click at [12, 83] on button "–" at bounding box center [12, 84] width 14 height 14
click at [13, 84] on button "–" at bounding box center [12, 84] width 14 height 14
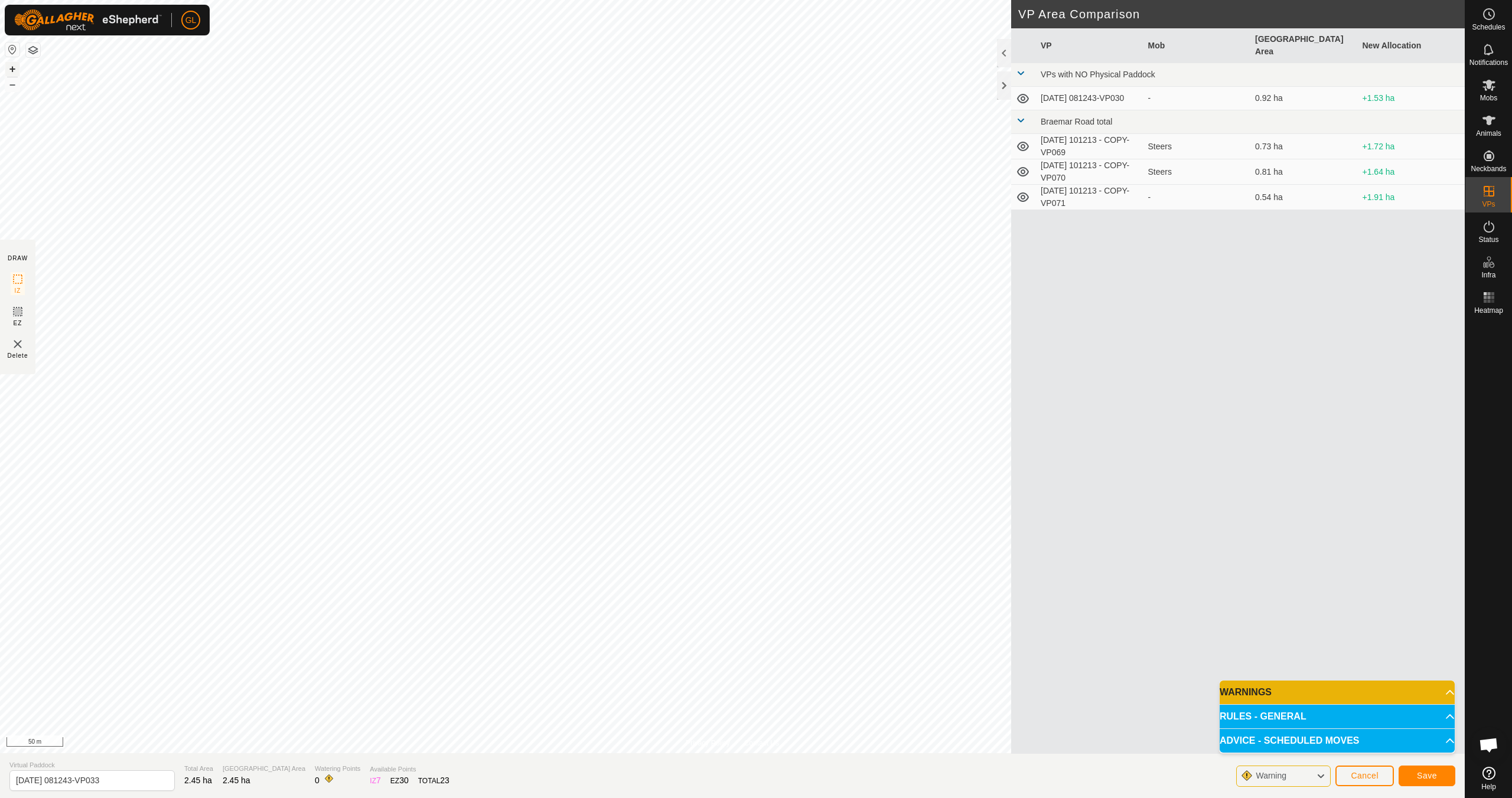
click at [12, 66] on button "+" at bounding box center [12, 69] width 14 height 14
click at [1433, 779] on span "Save" at bounding box center [1427, 775] width 20 height 9
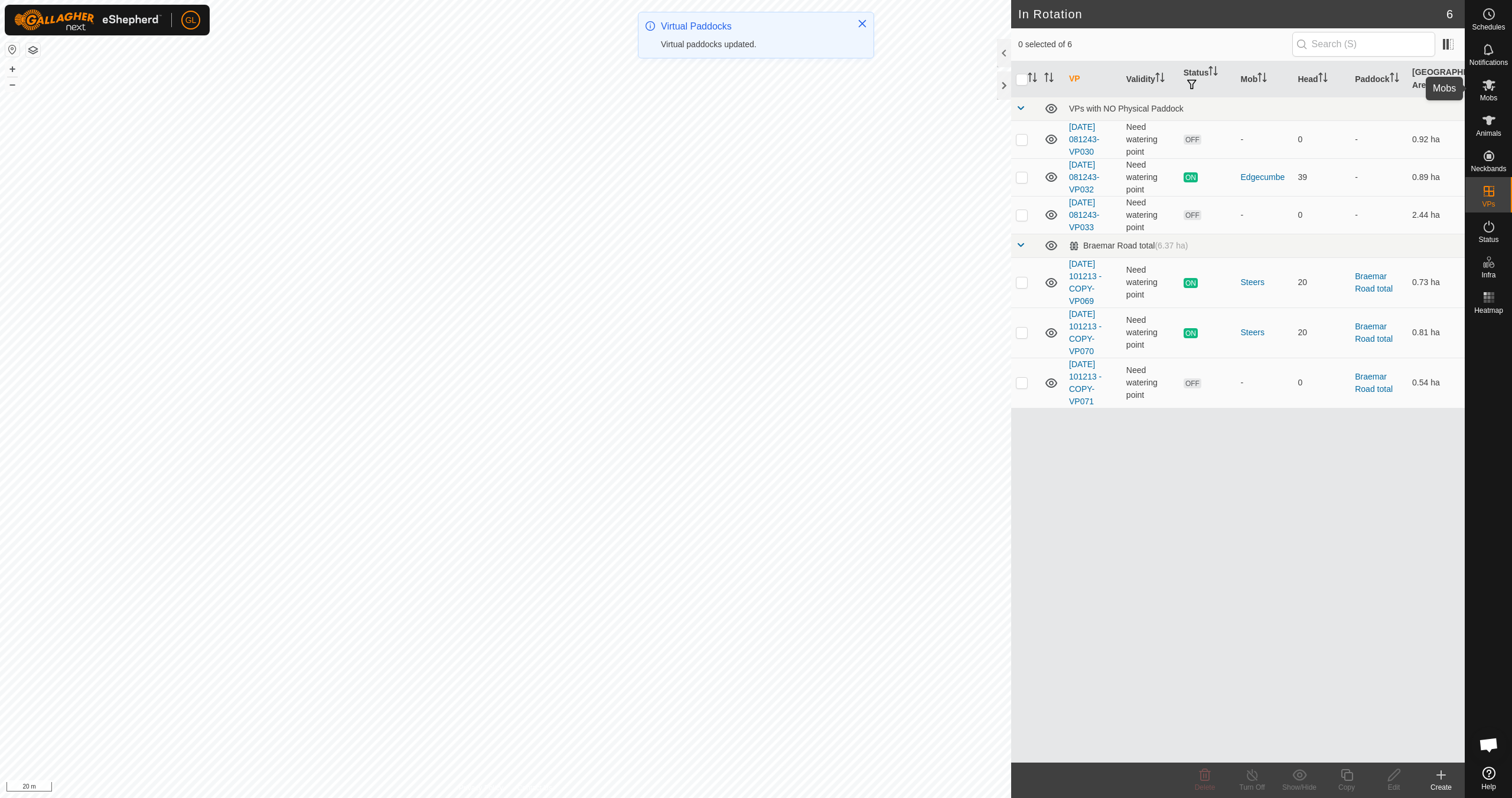
click at [1493, 94] on span "Mobs" at bounding box center [1488, 97] width 17 height 7
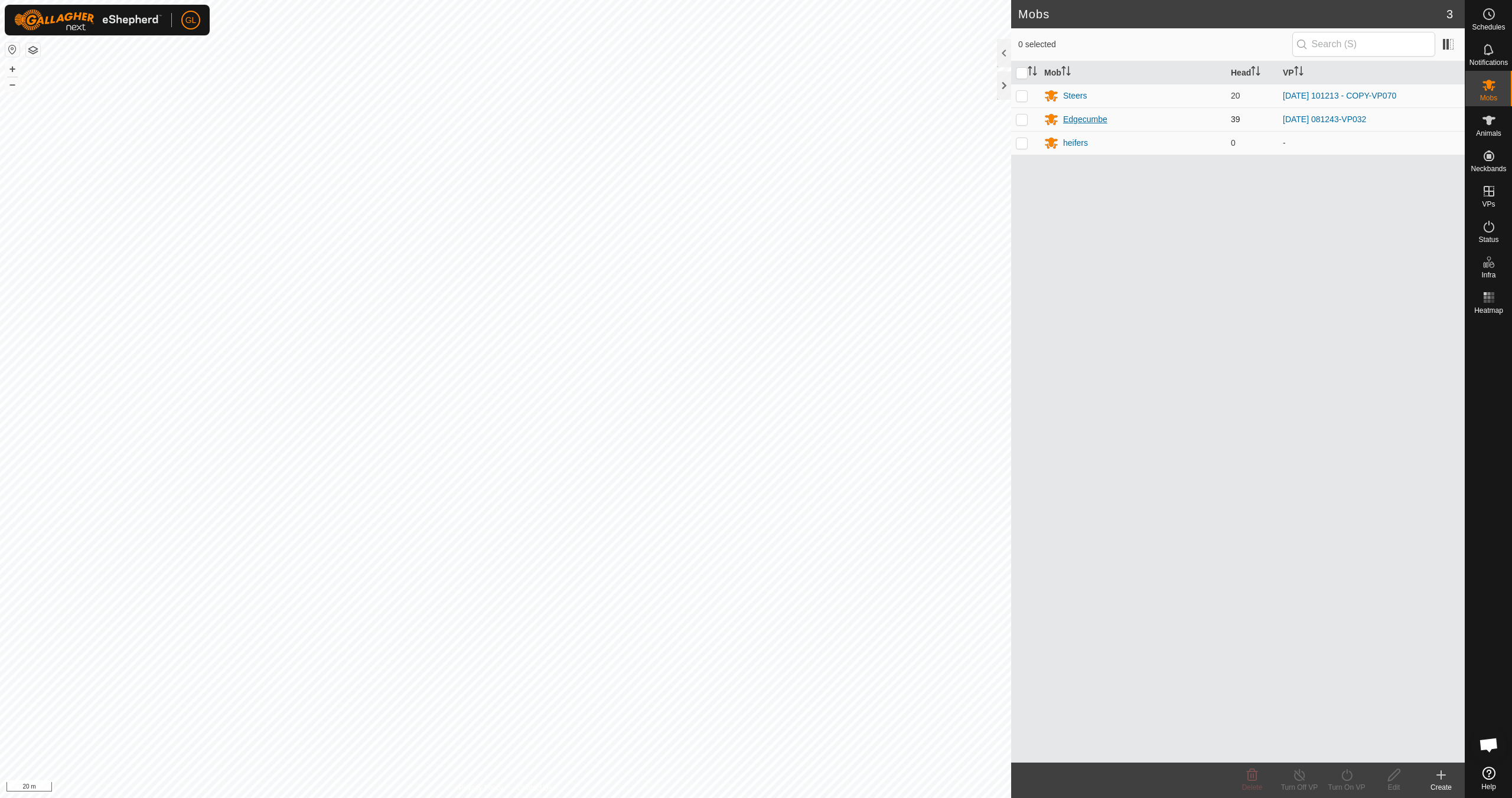
click at [1079, 118] on div "Edgecumbe" at bounding box center [1085, 119] width 45 height 13
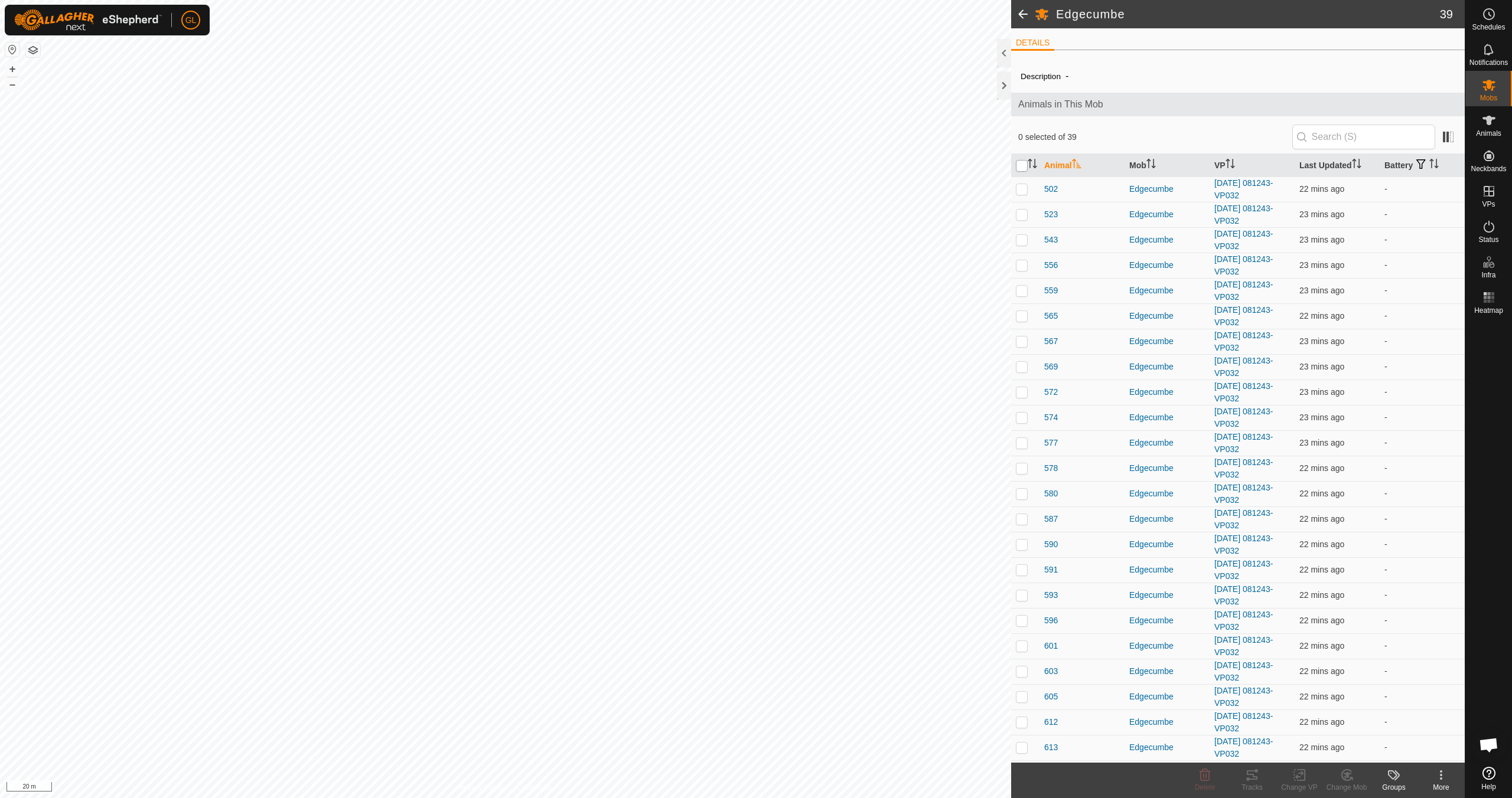
click at [1025, 167] on input "checkbox" at bounding box center [1022, 165] width 12 height 12
checkbox input "true"
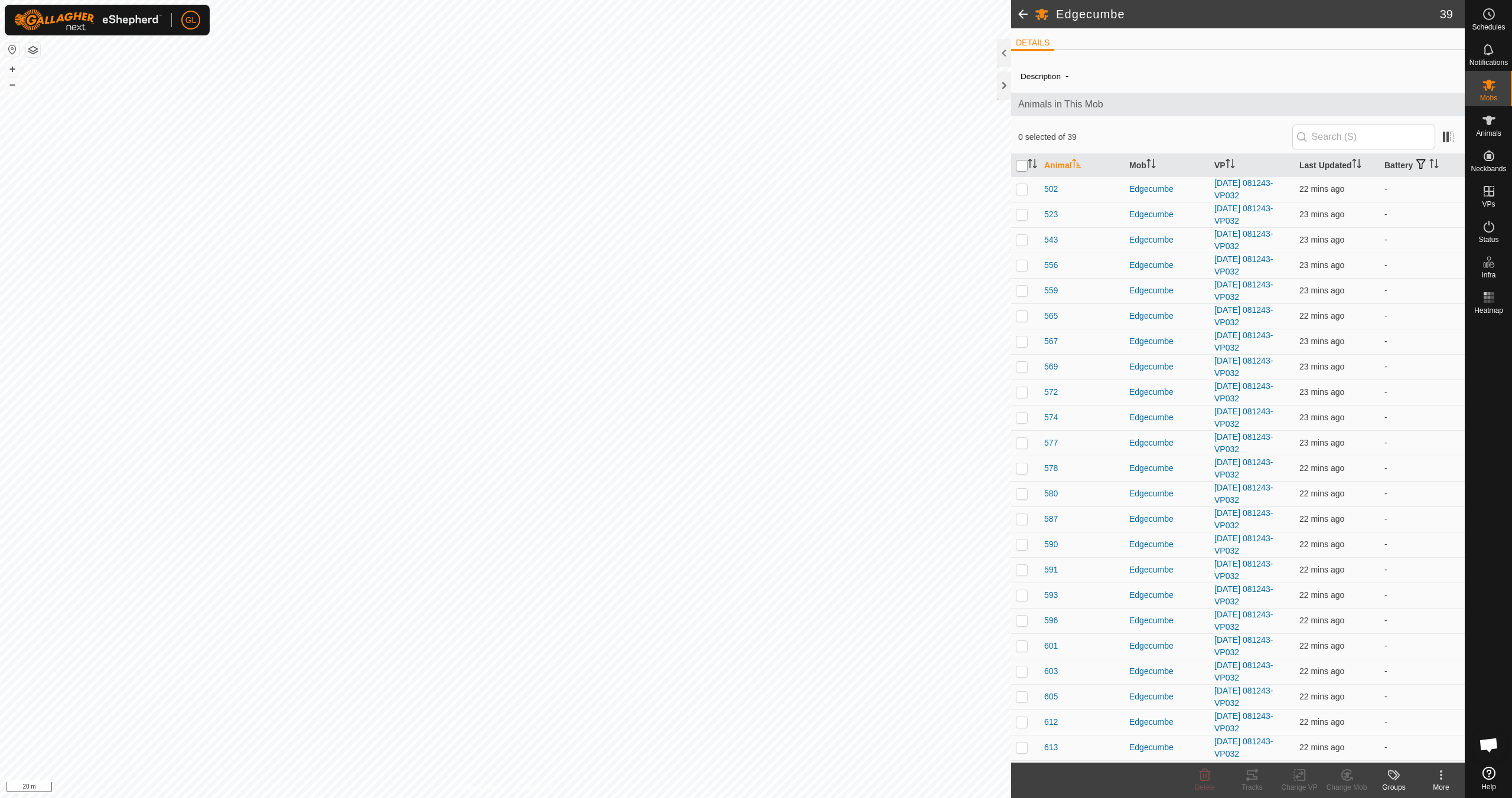
checkbox input "true"
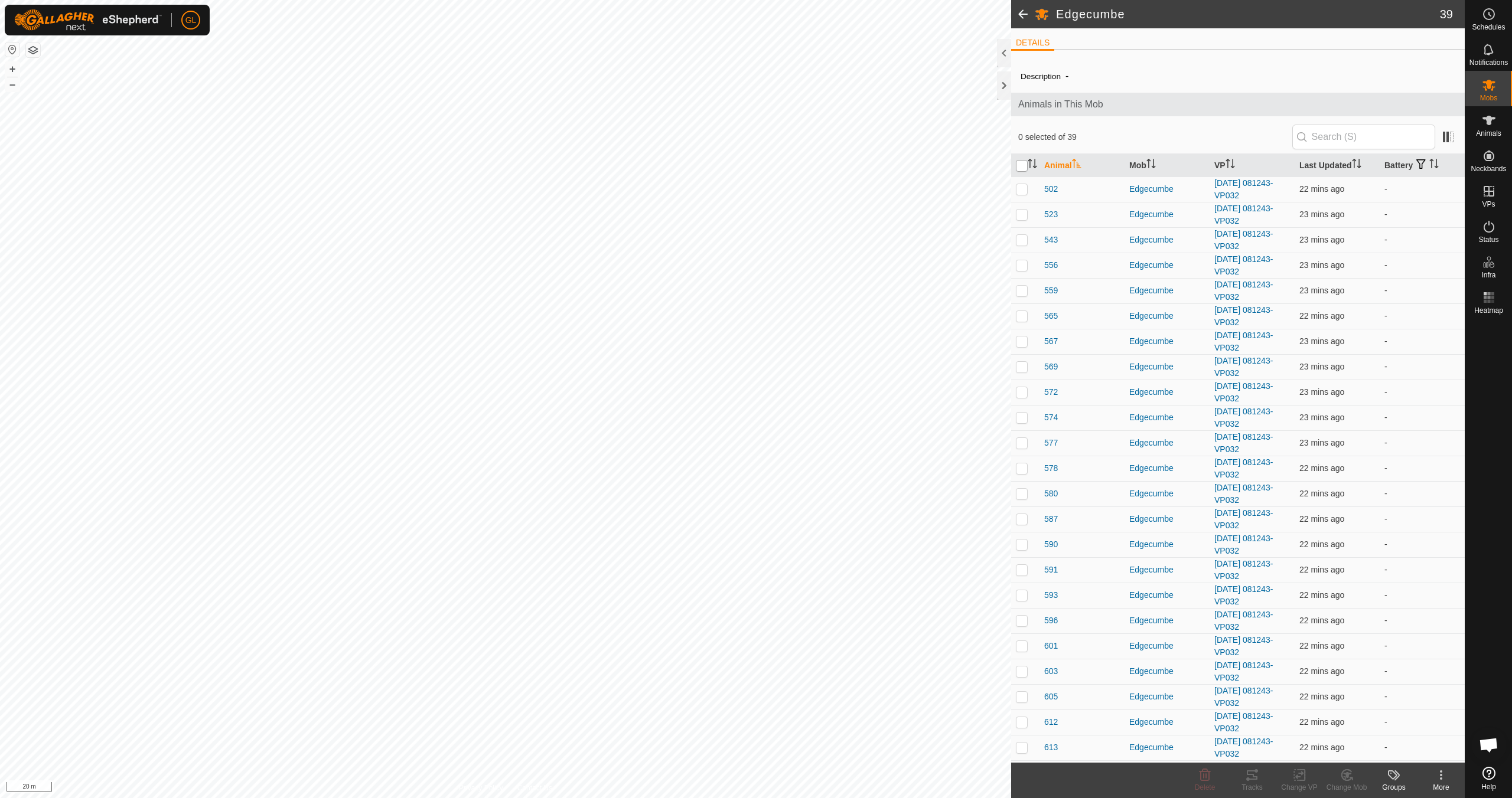
checkbox input "true"
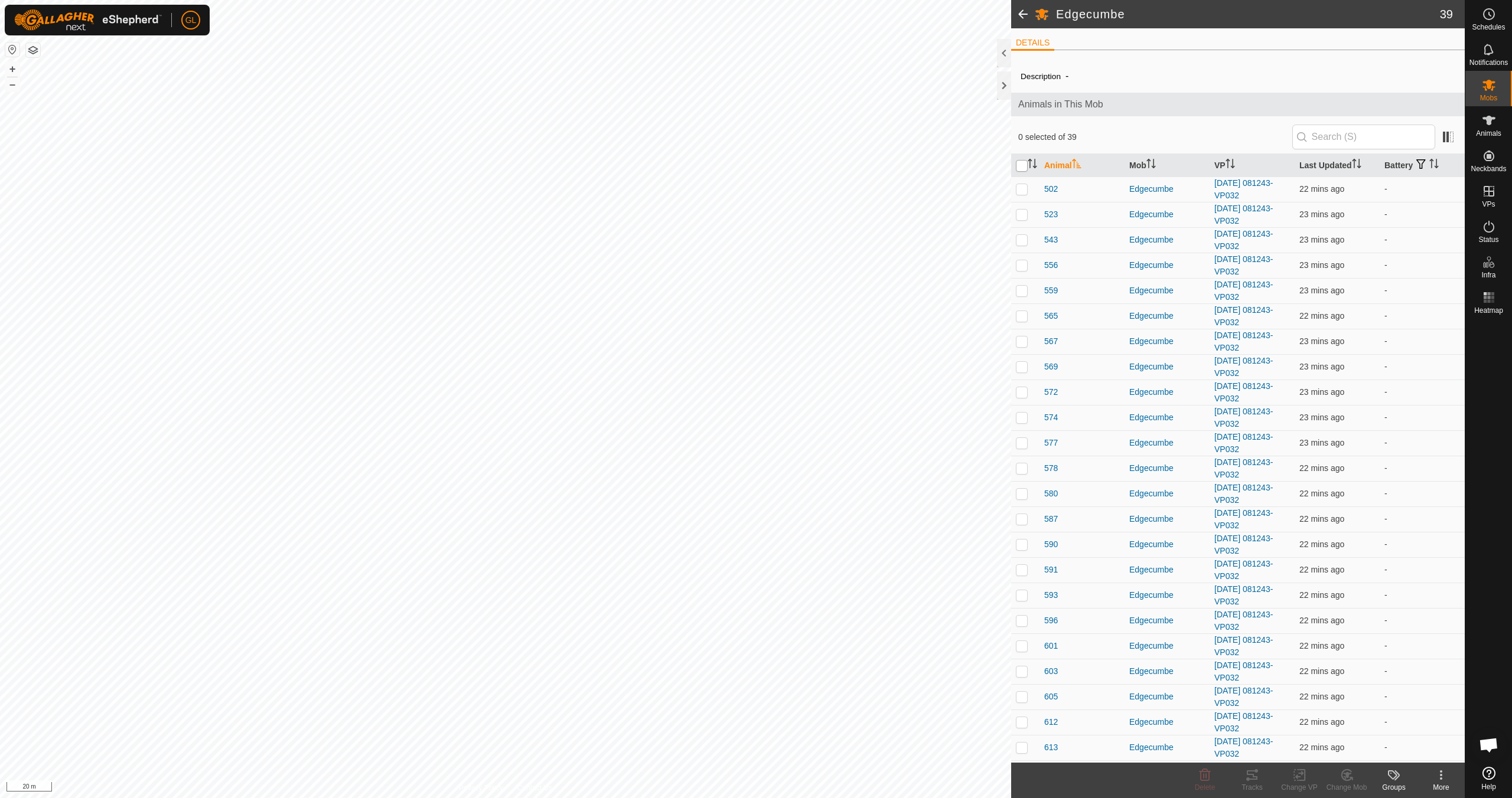
checkbox input "true"
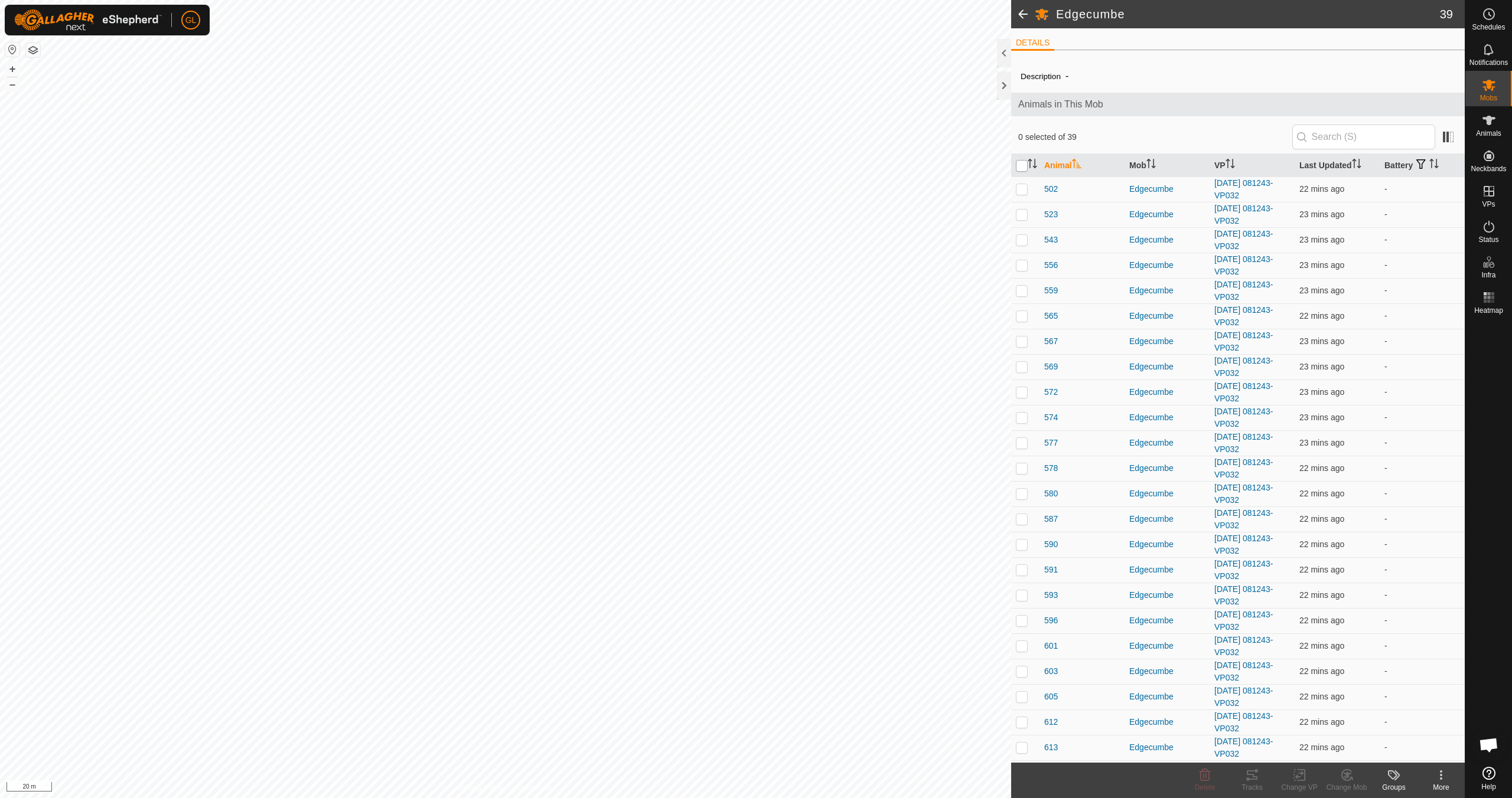
checkbox input "true"
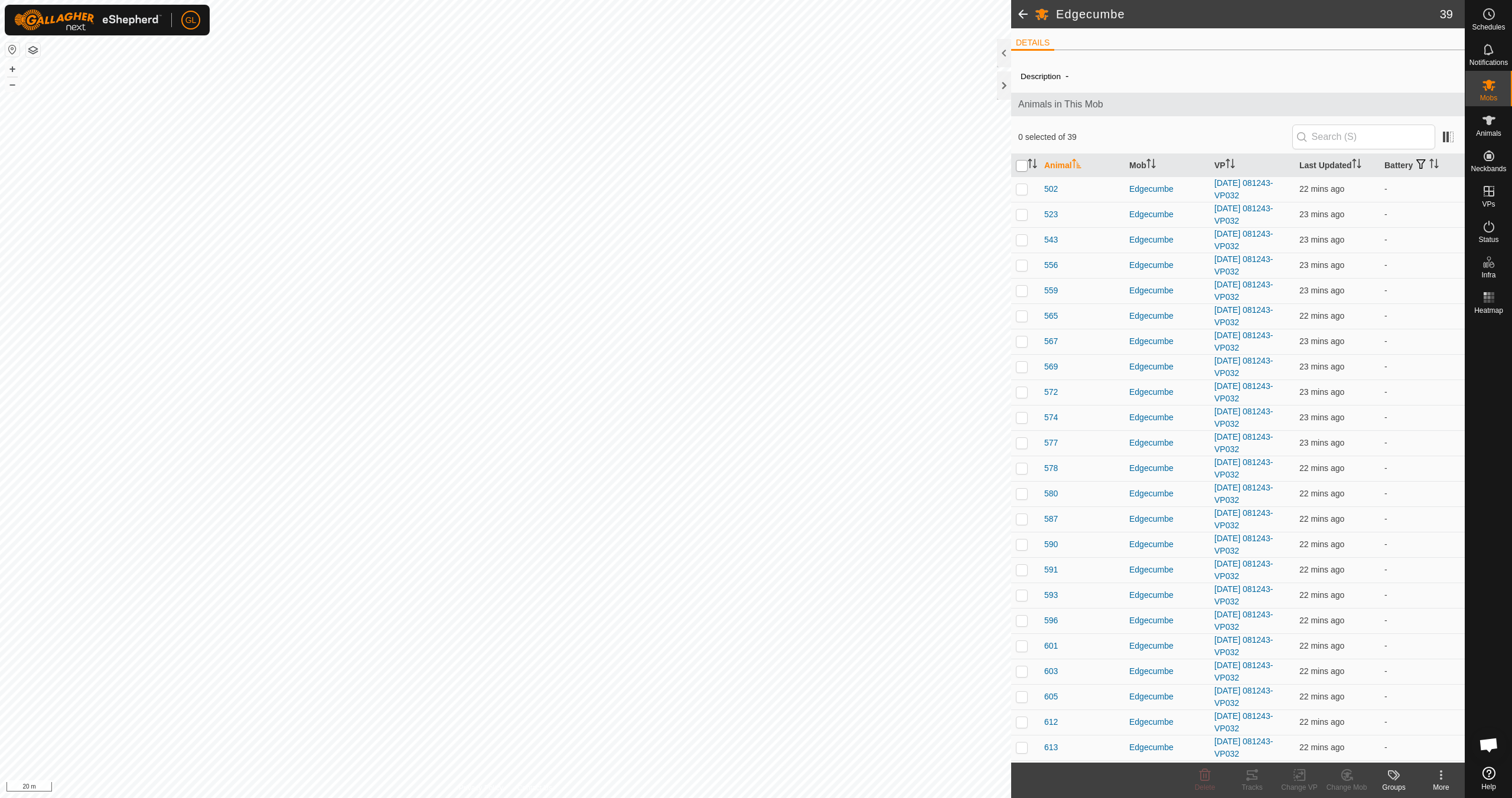
checkbox input "true"
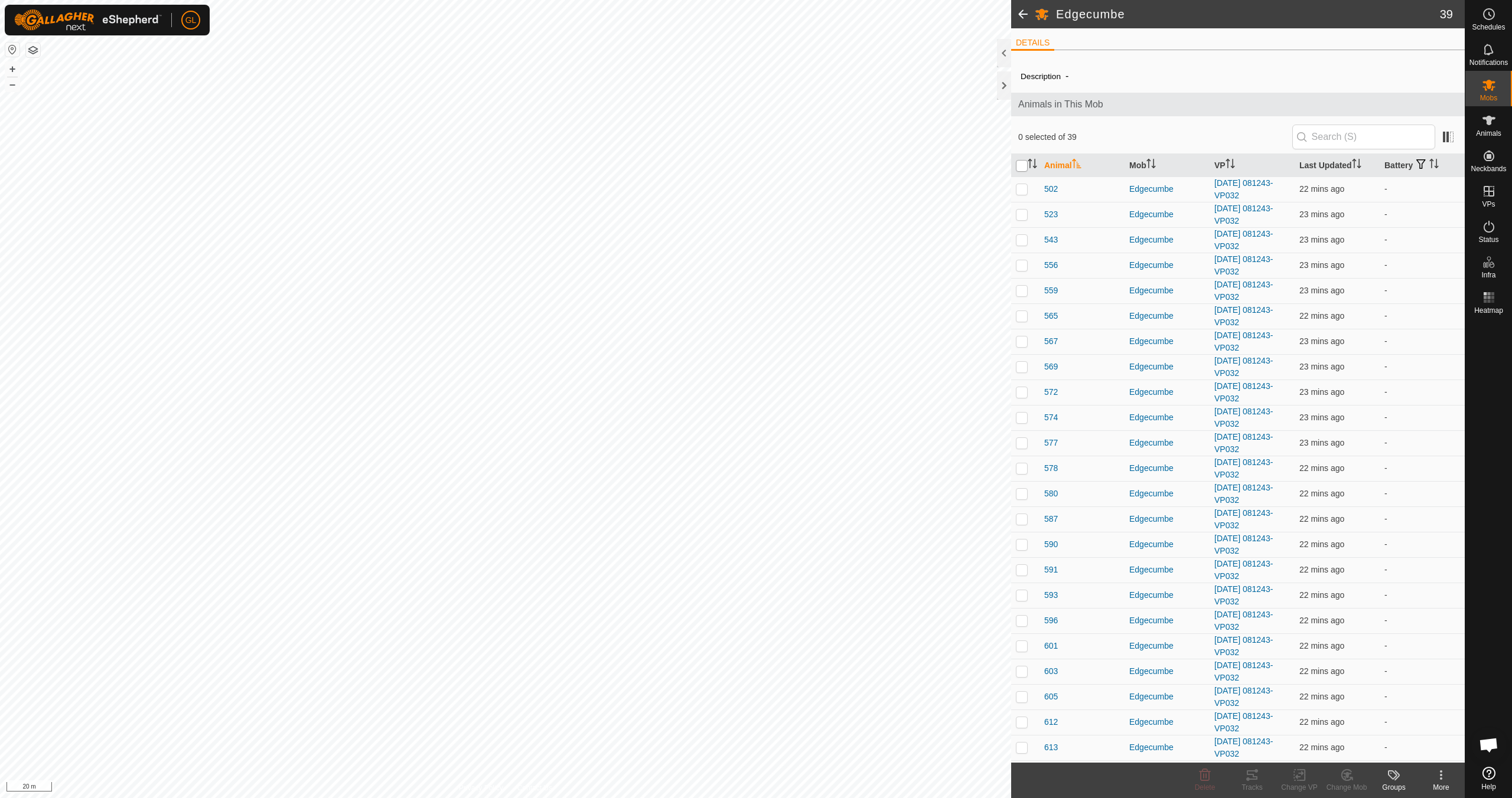
checkbox input "true"
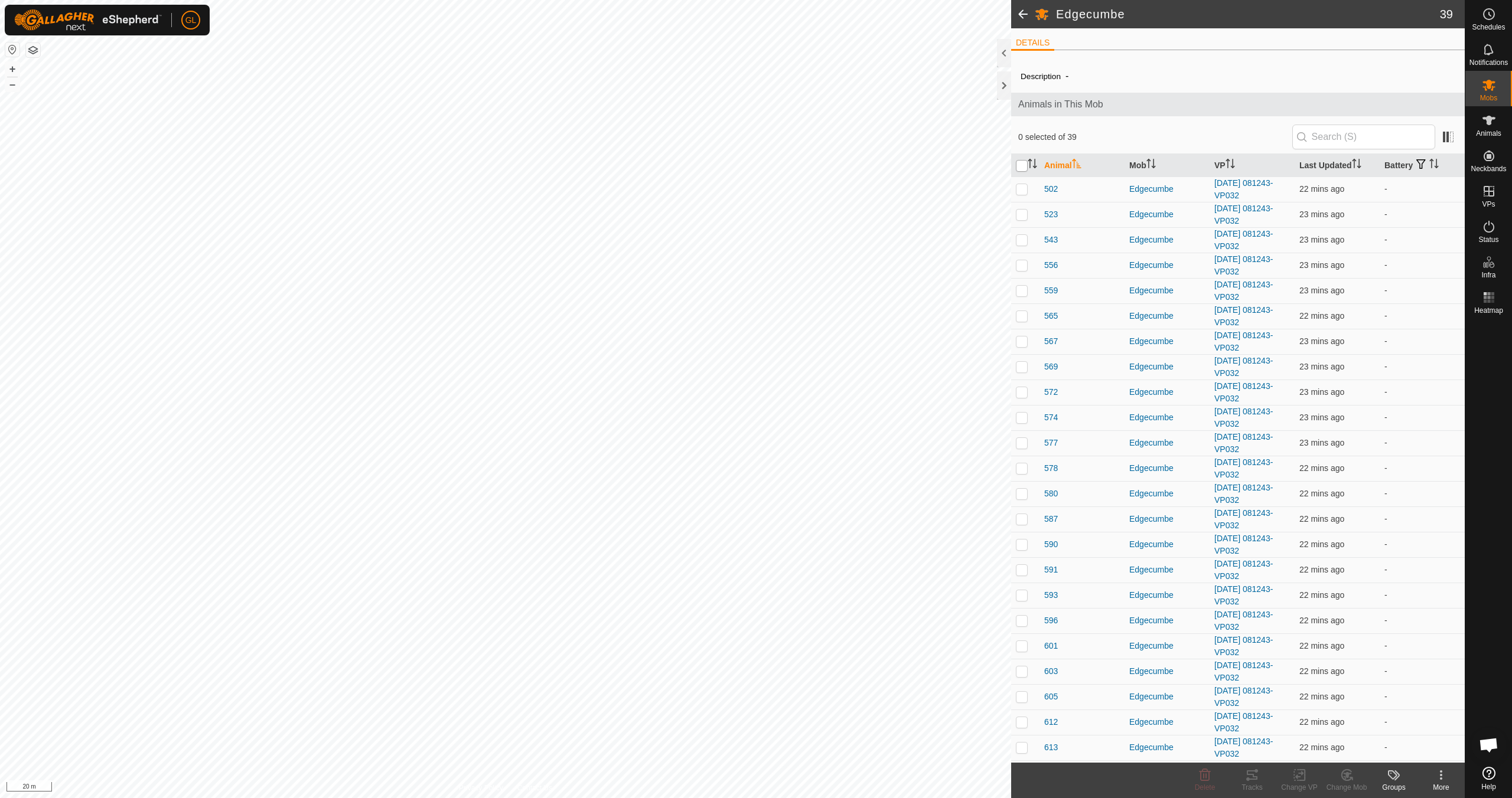
checkbox input "true"
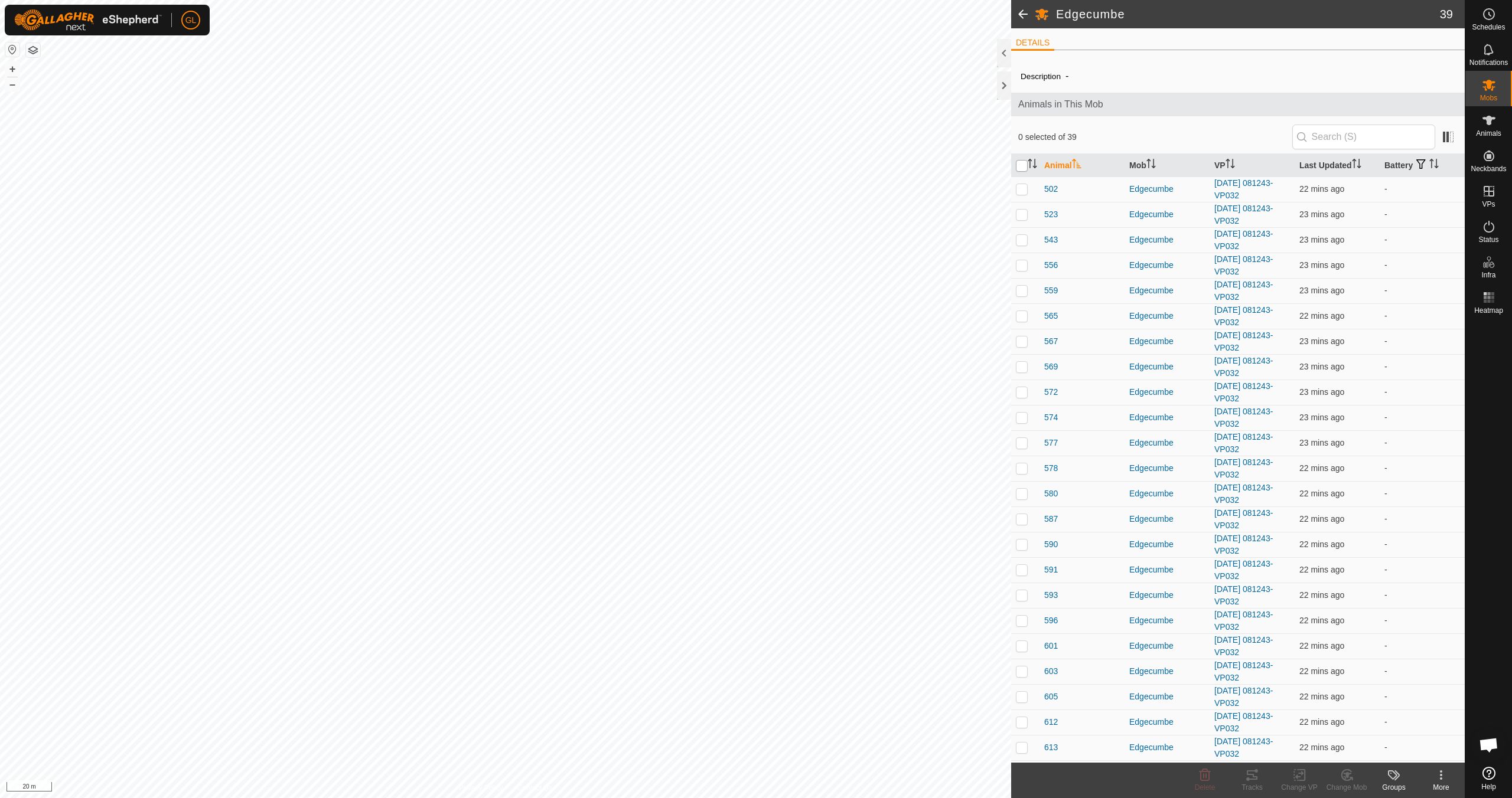
checkbox input "true"
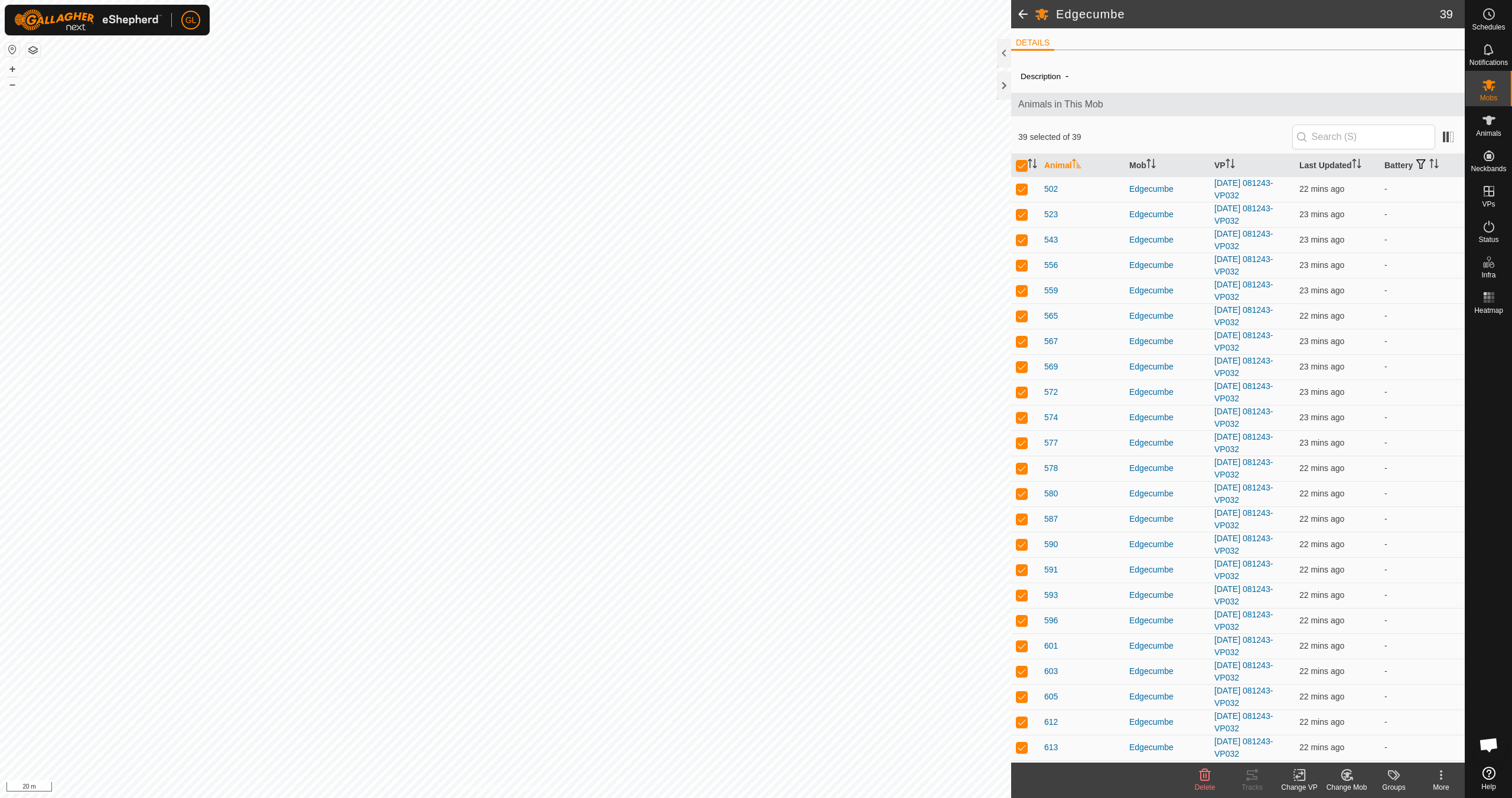
click at [1305, 787] on div "Change VP" at bounding box center [1299, 787] width 47 height 11
click at [1333, 726] on link "Choose VP..." at bounding box center [1335, 724] width 117 height 24
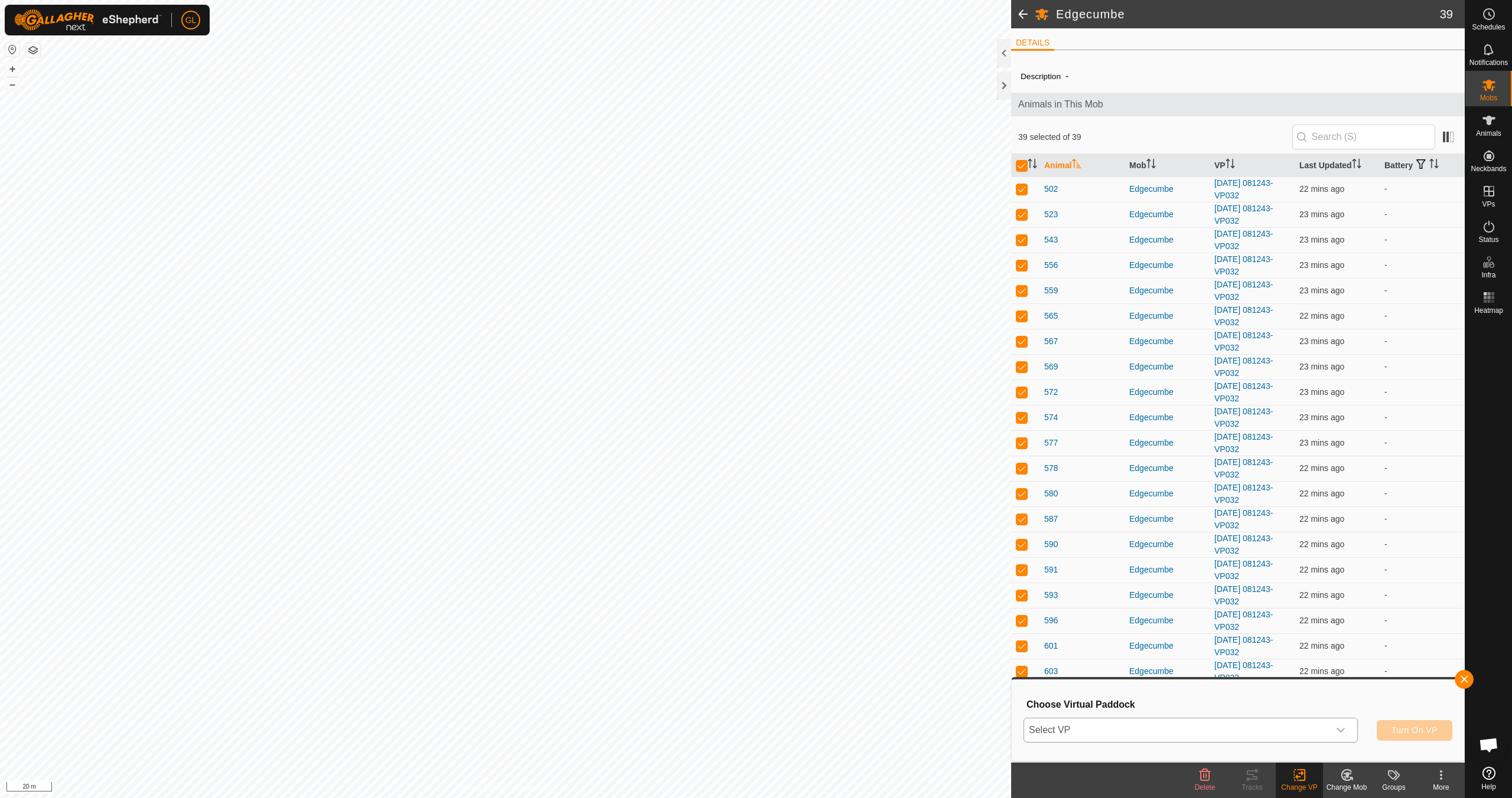
click at [1342, 728] on icon "dropdown trigger" at bounding box center [1341, 730] width 9 height 9
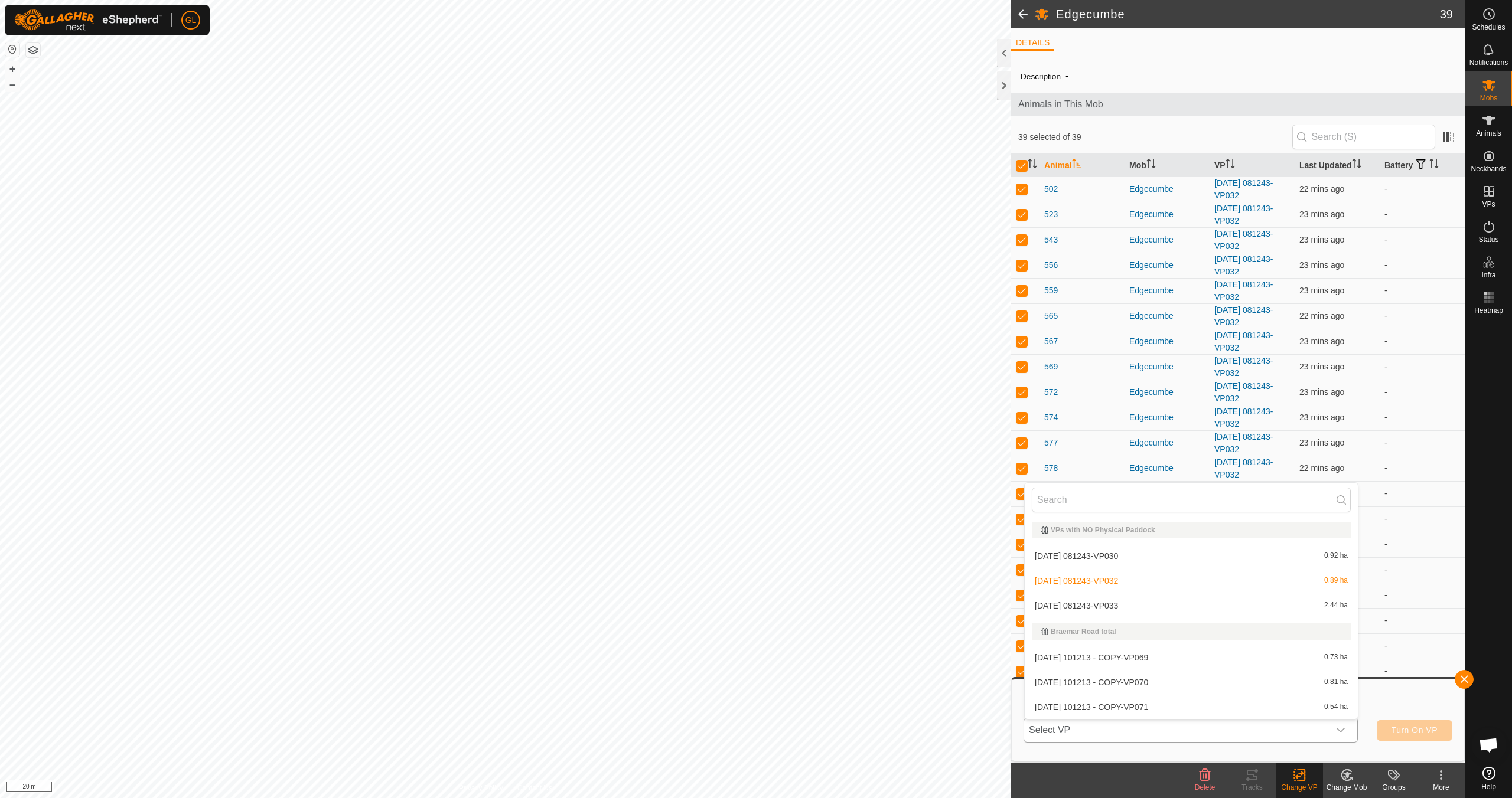
click at [1190, 606] on li "[DATE] 081243-VP033 2.44 ha" at bounding box center [1192, 606] width 333 height 24
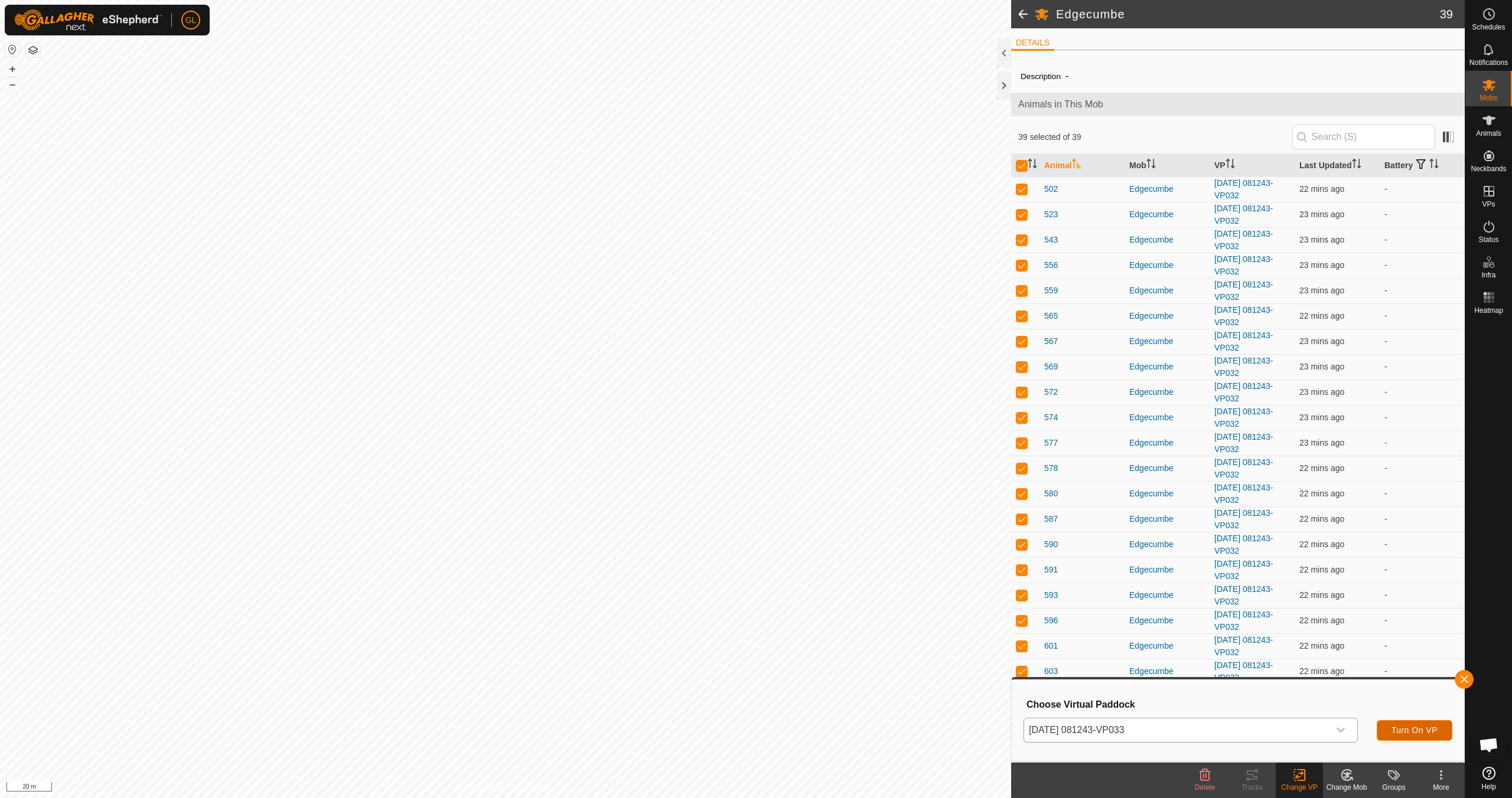
click at [1415, 728] on span "Turn On VP" at bounding box center [1415, 730] width 46 height 9
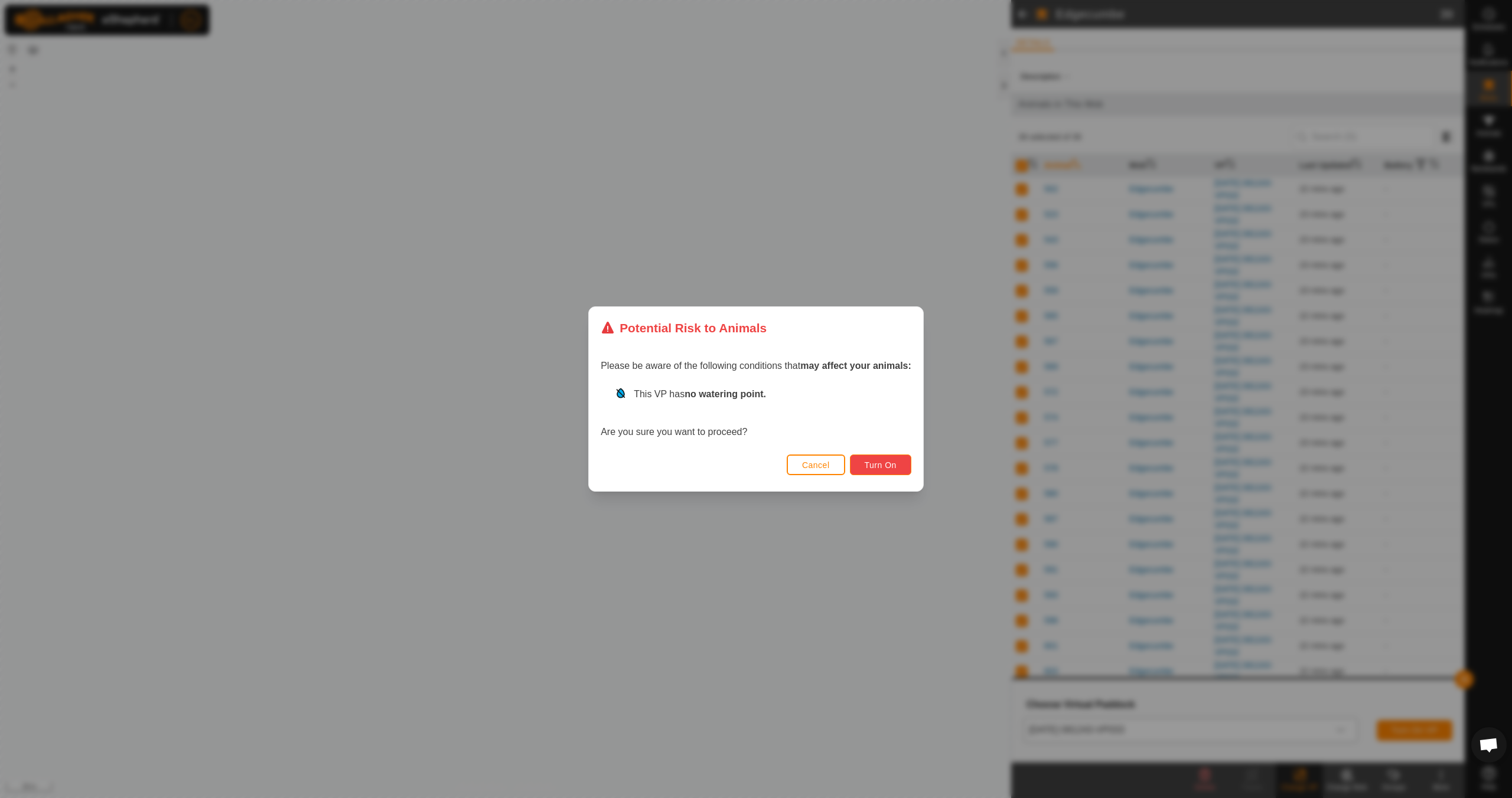
click at [886, 463] on span "Turn On" at bounding box center [881, 465] width 32 height 9
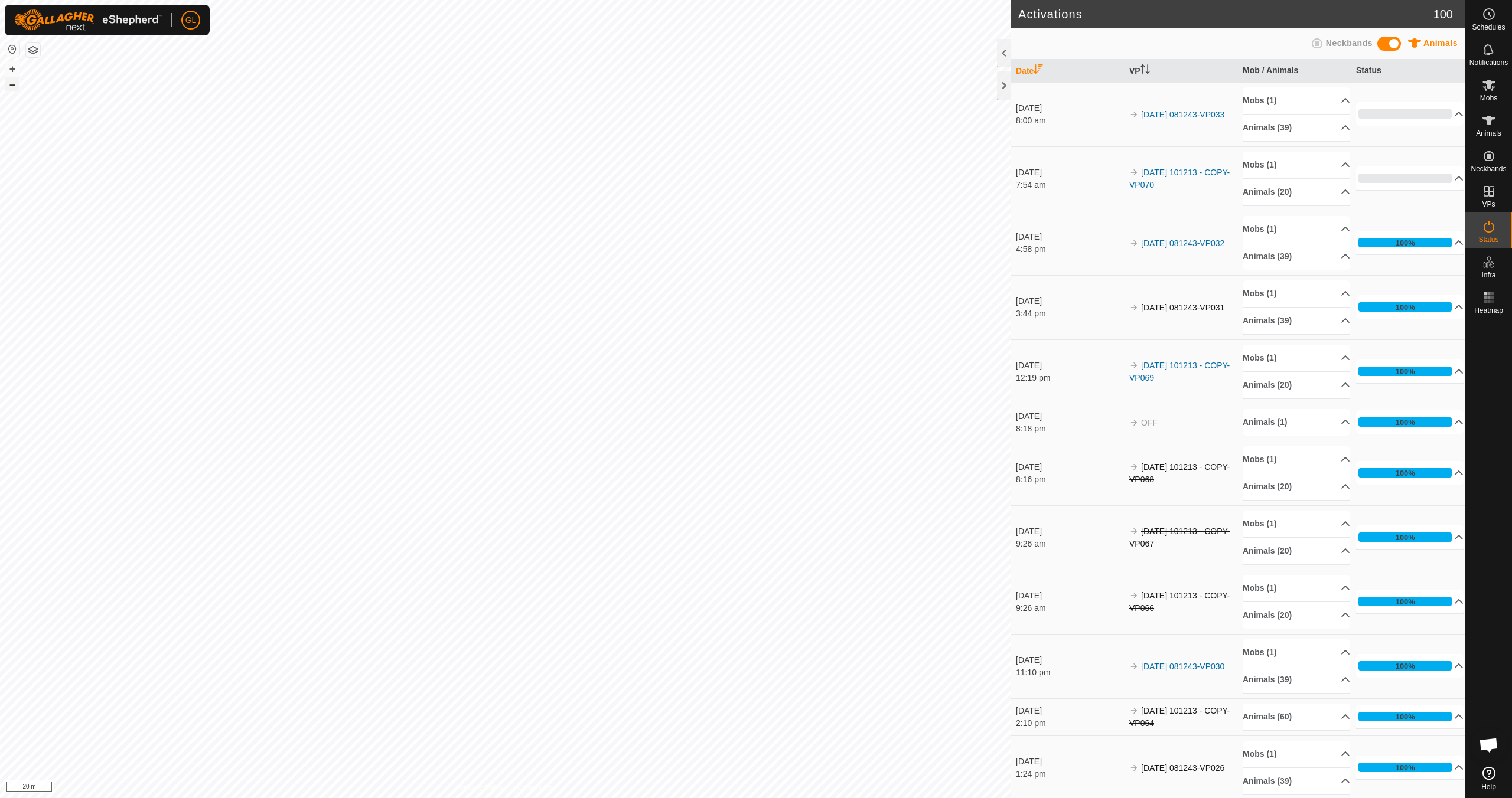
click at [10, 87] on button "–" at bounding box center [12, 84] width 14 height 14
click at [1395, 189] on link "In Rotation" at bounding box center [1414, 191] width 101 height 24
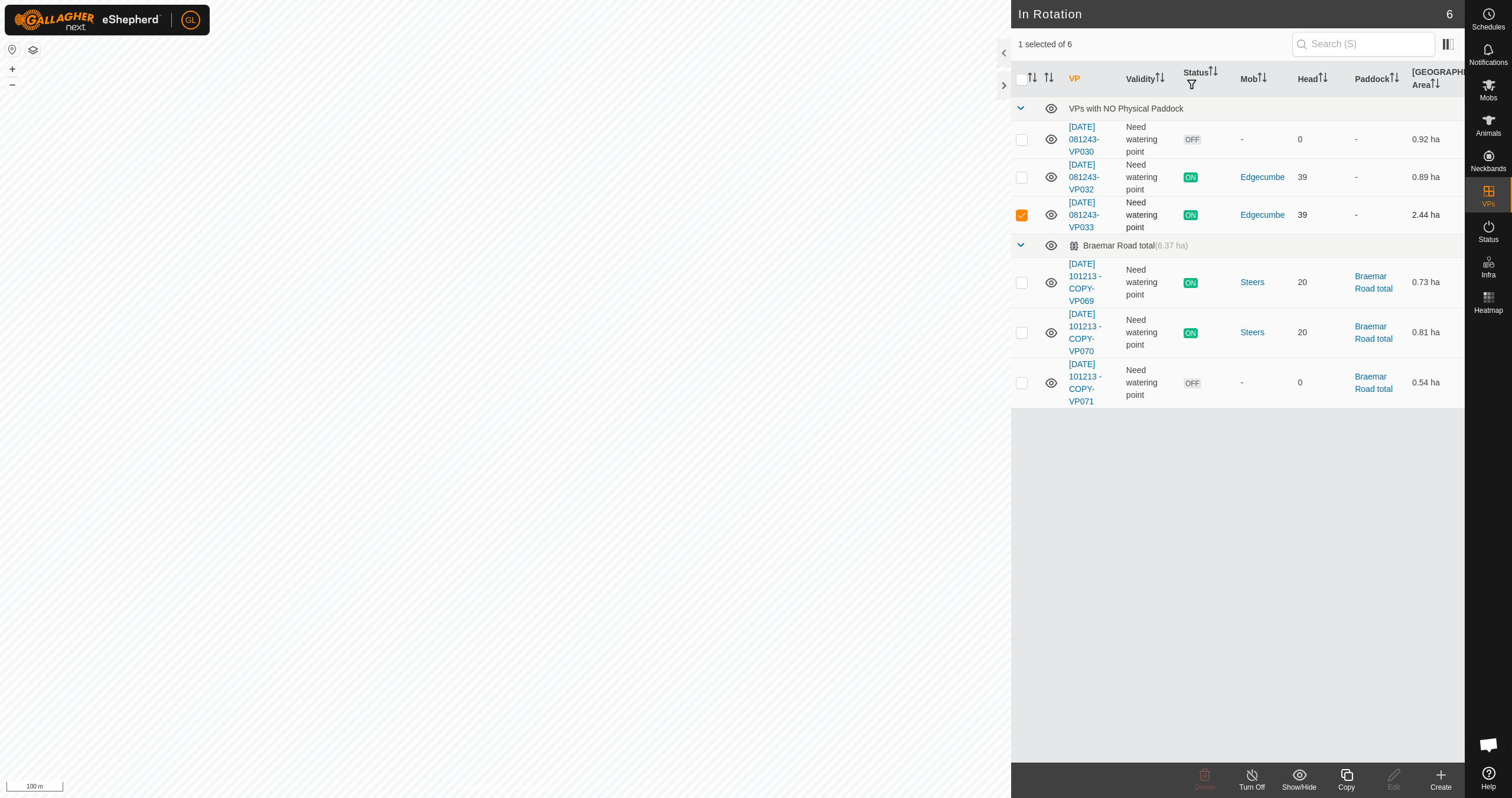
click at [1025, 216] on p-checkbox at bounding box center [1022, 214] width 12 height 9
checkbox input "false"
click at [1023, 137] on p-checkbox at bounding box center [1022, 139] width 12 height 9
click at [1202, 781] on icon at bounding box center [1204, 774] width 14 height 14
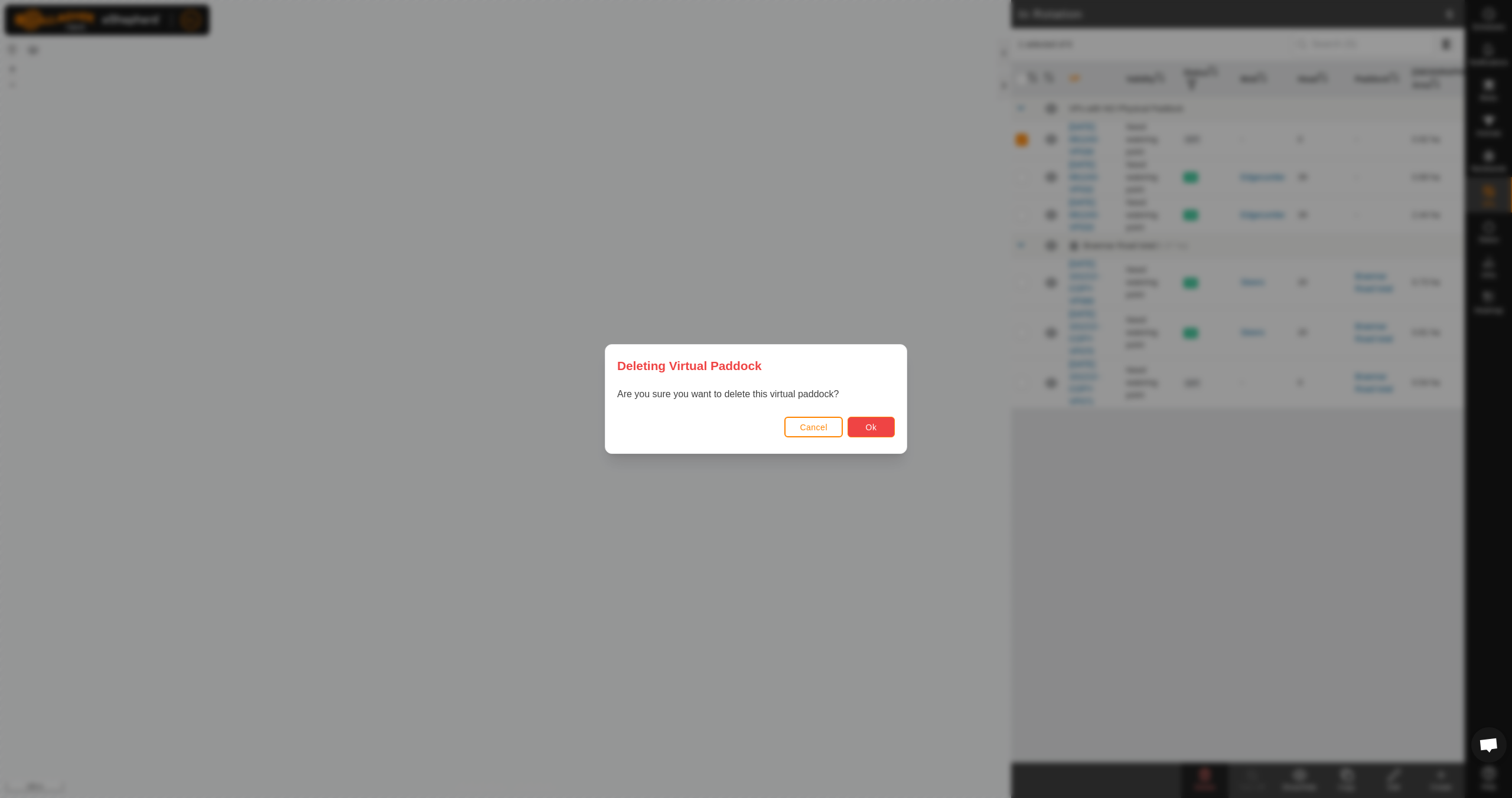
click at [883, 427] on button "Ok" at bounding box center [872, 427] width 47 height 21
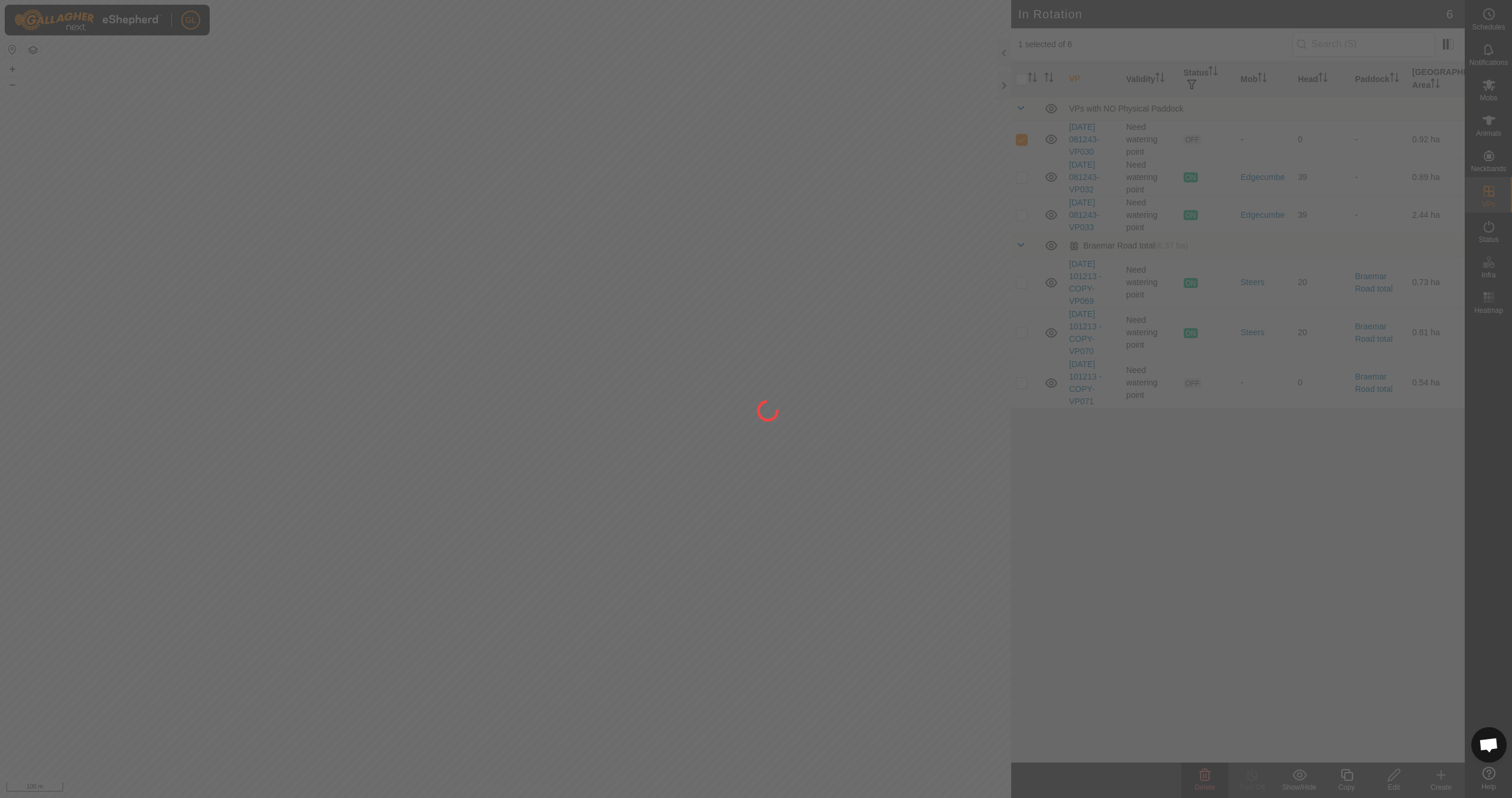
checkbox input "false"
